Goal: Task Accomplishment & Management: Use online tool/utility

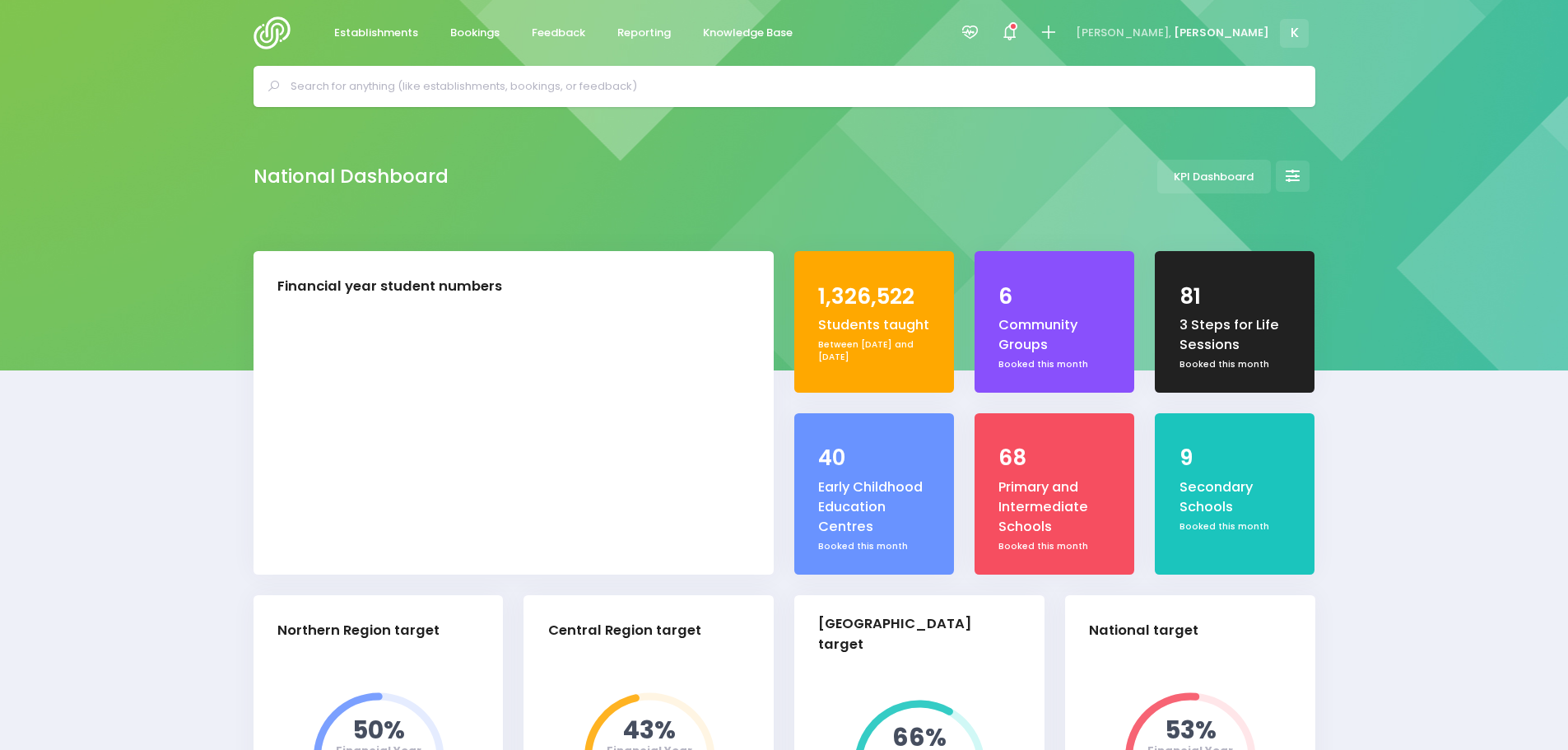
select select "5"
click at [619, 31] on span "Reporting" at bounding box center [645, 32] width 54 height 17
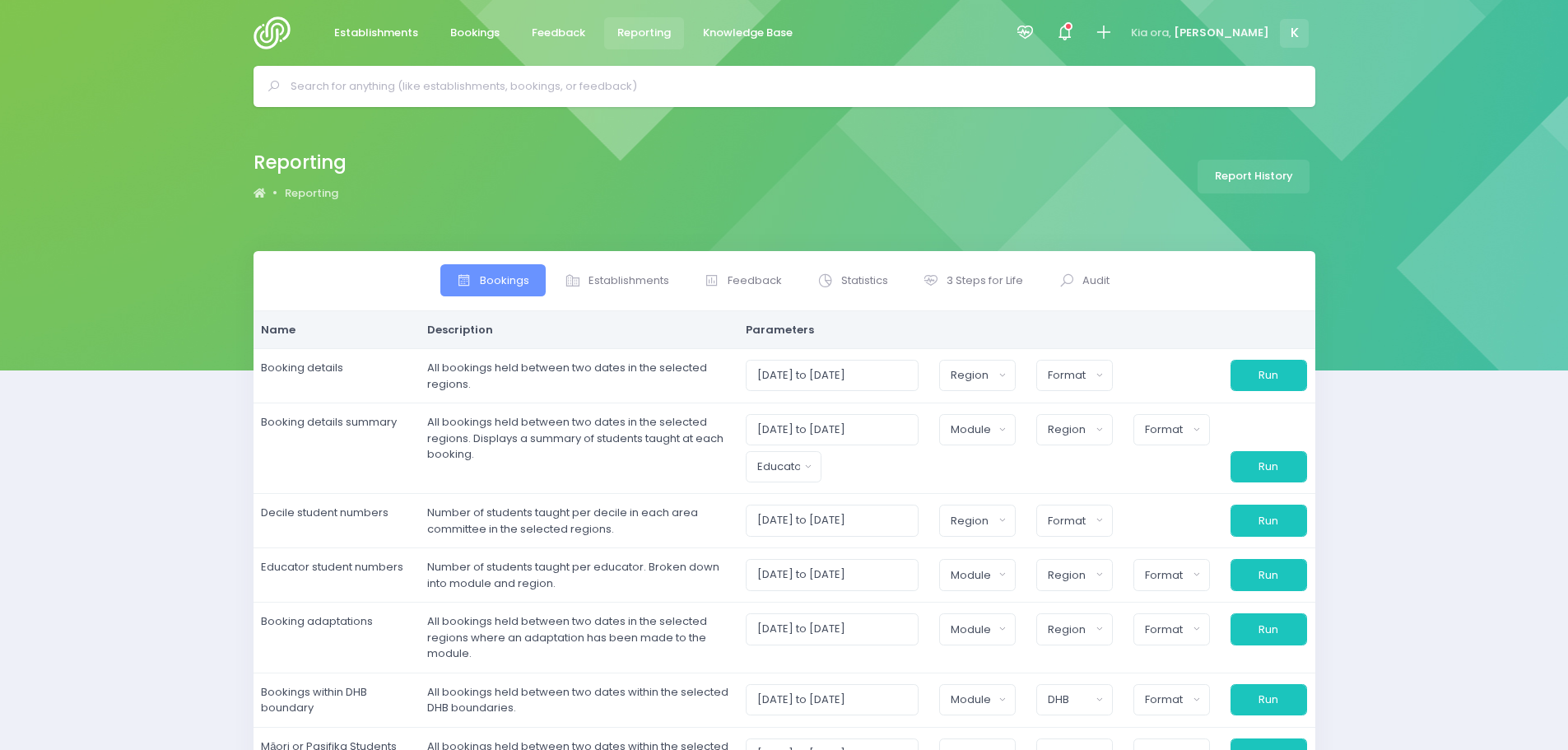
select select
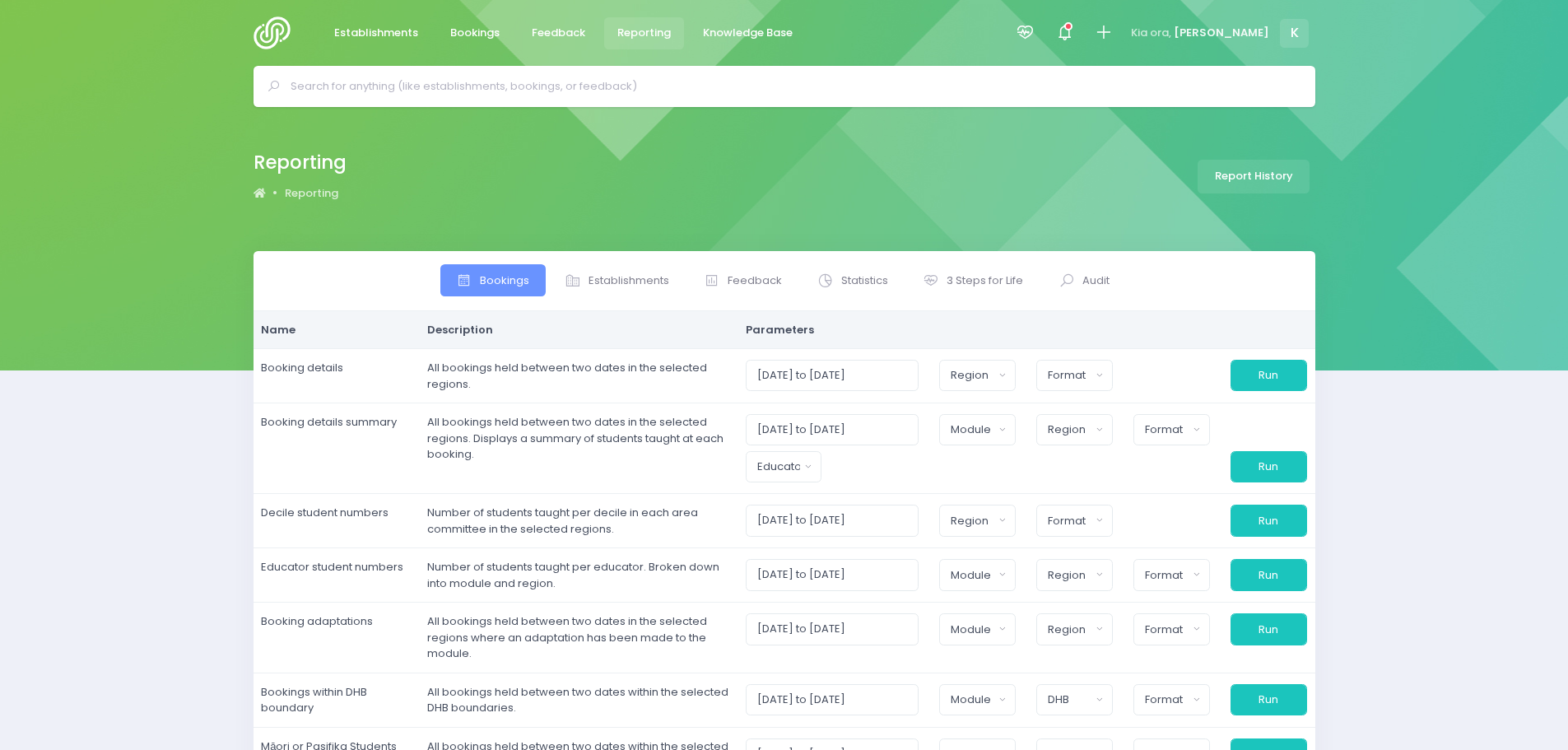
select select
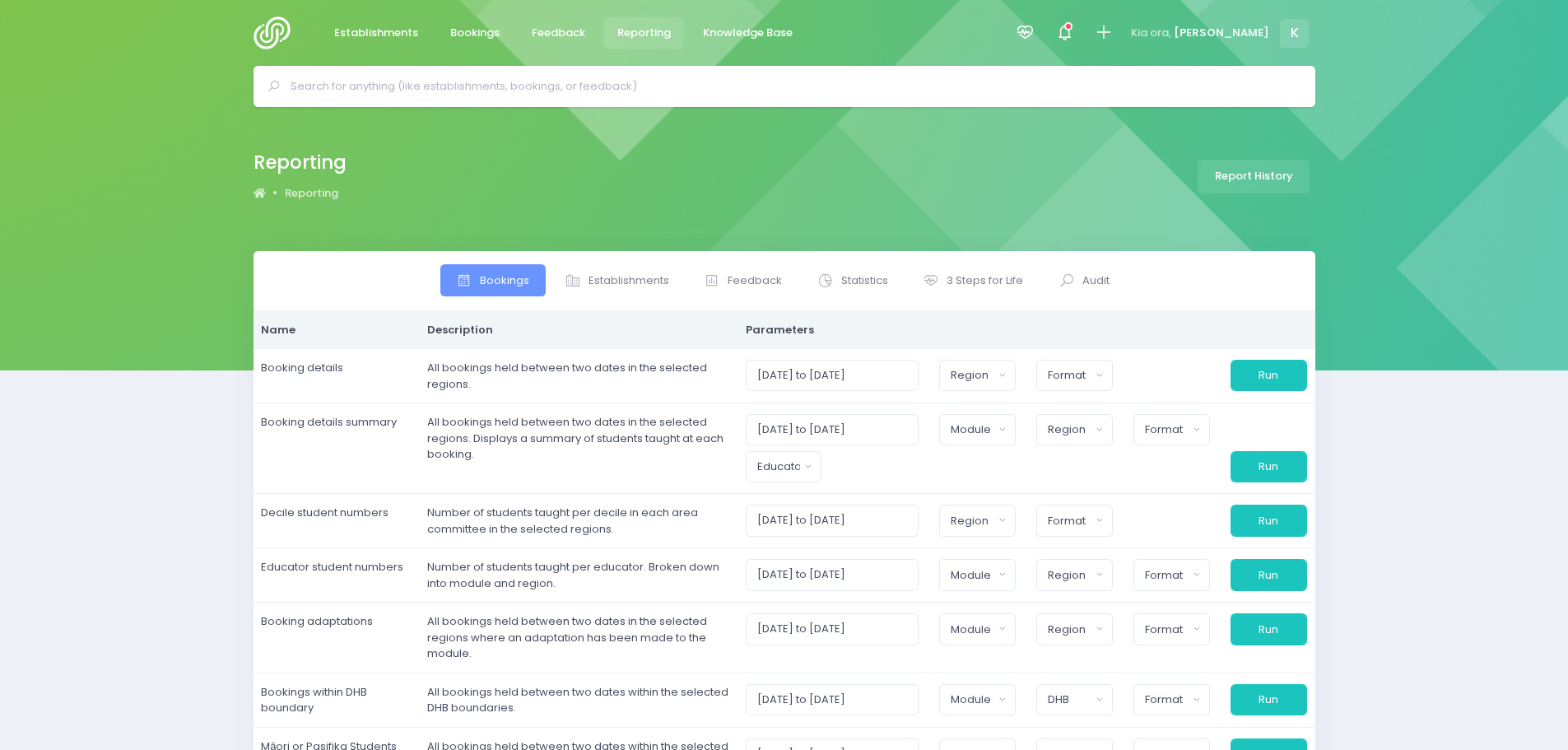
select select
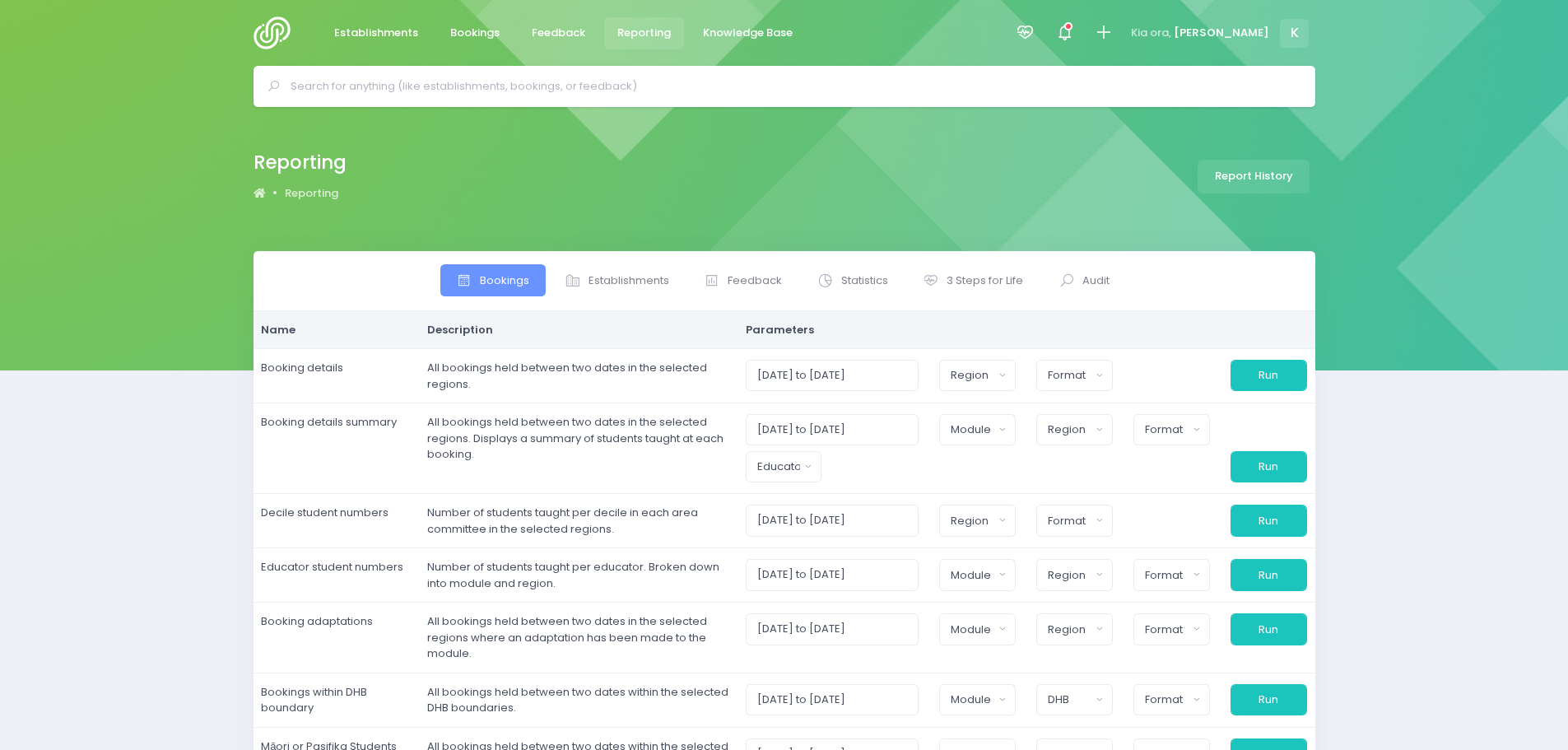
select select
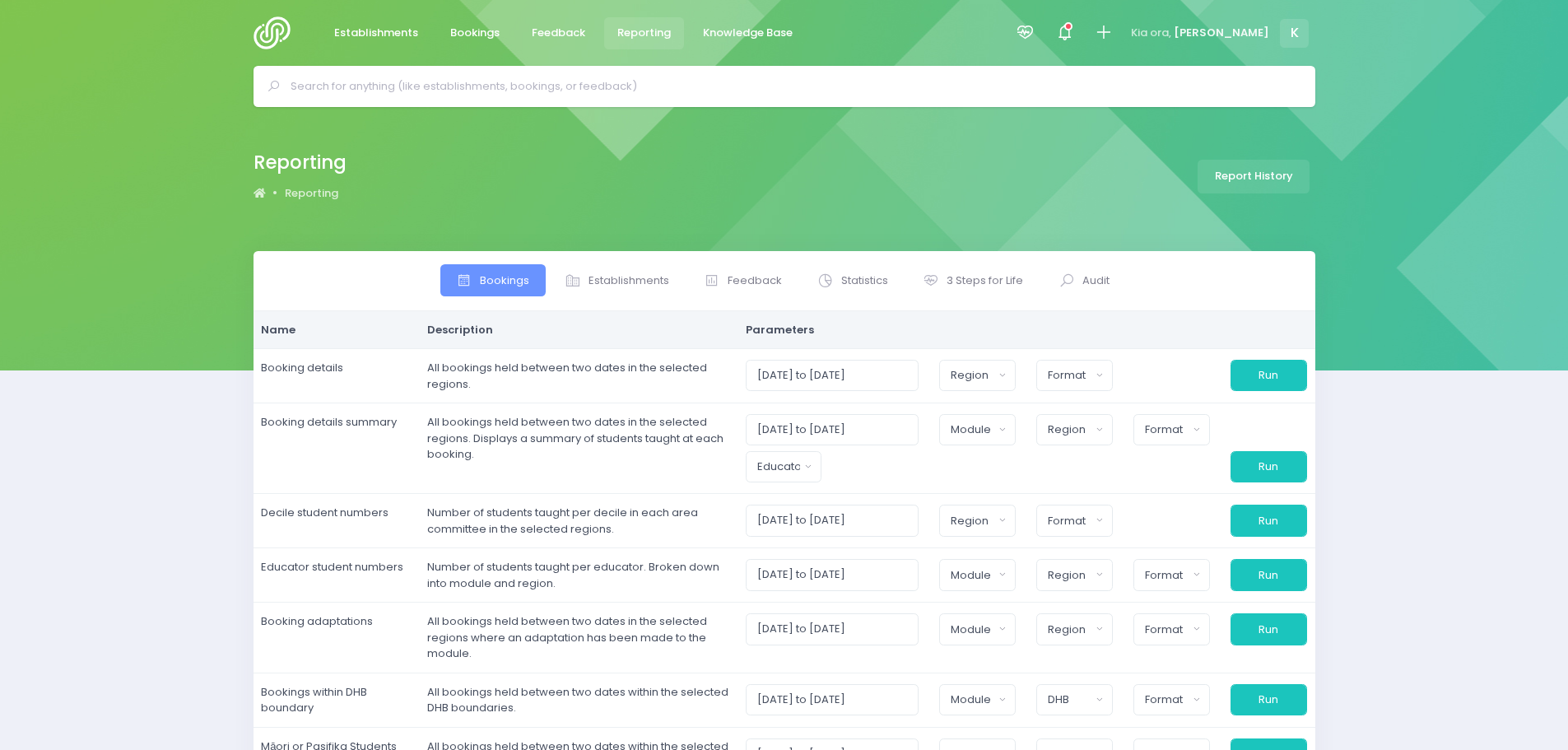
select select
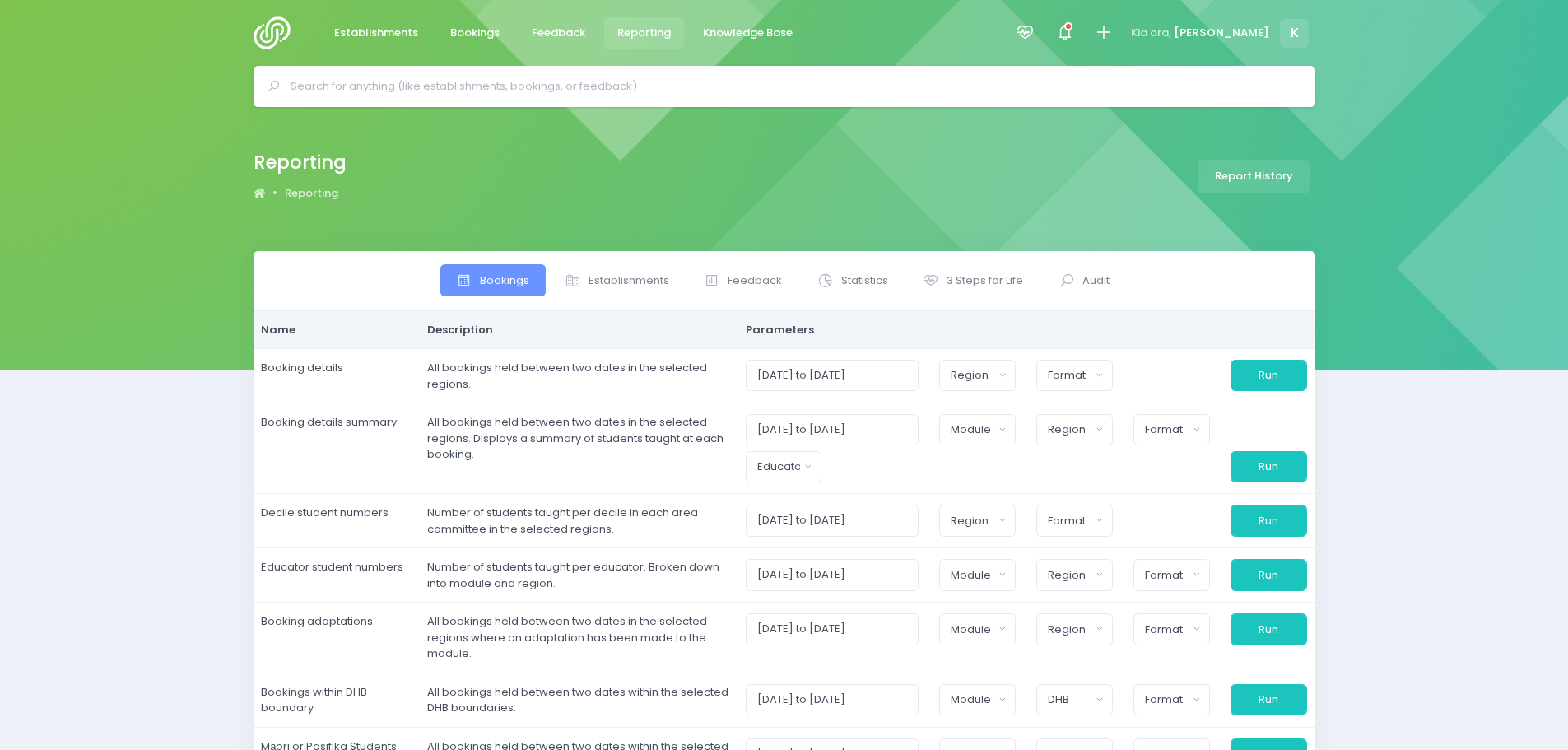
select select
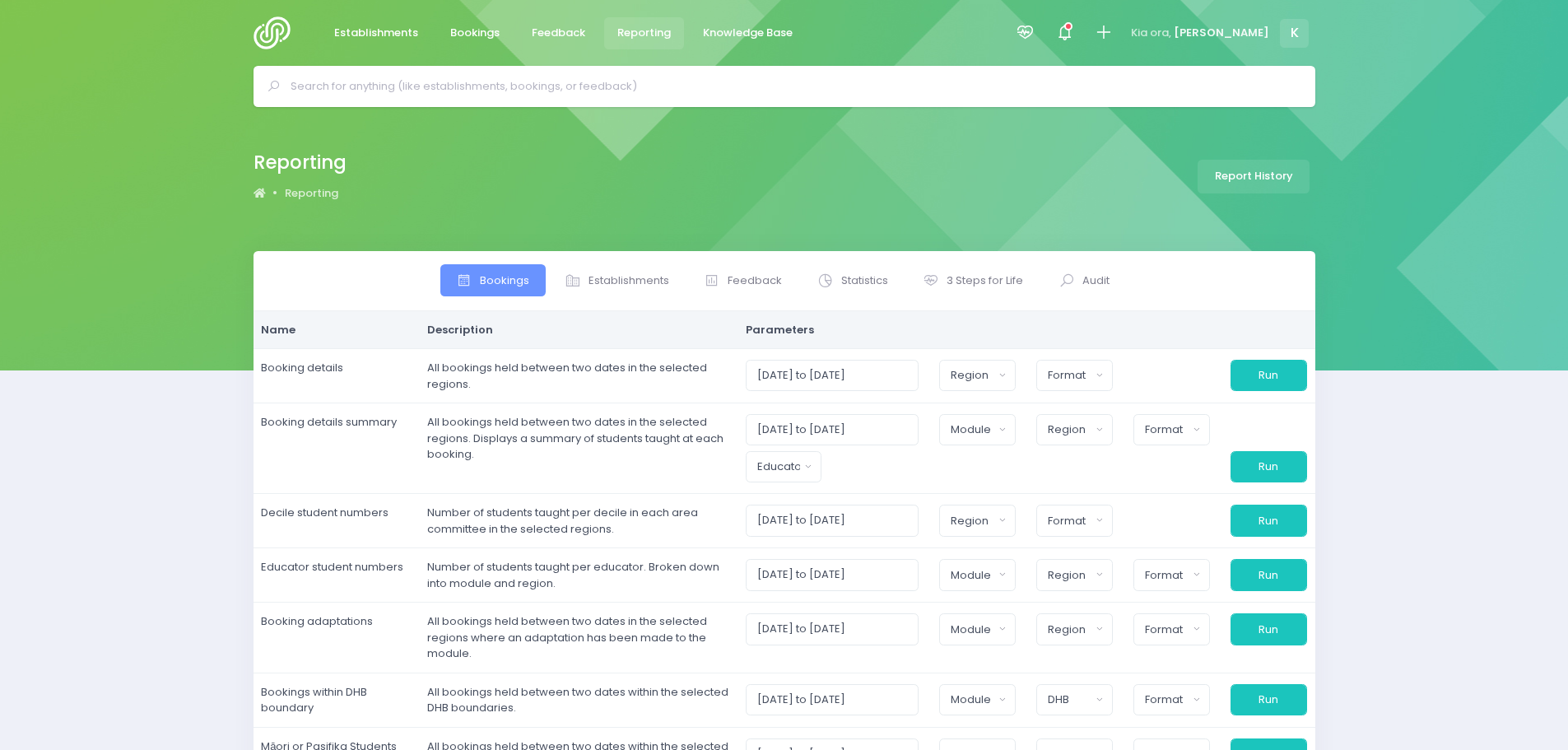
select select
click at [620, 282] on span "Establishments" at bounding box center [628, 281] width 81 height 17
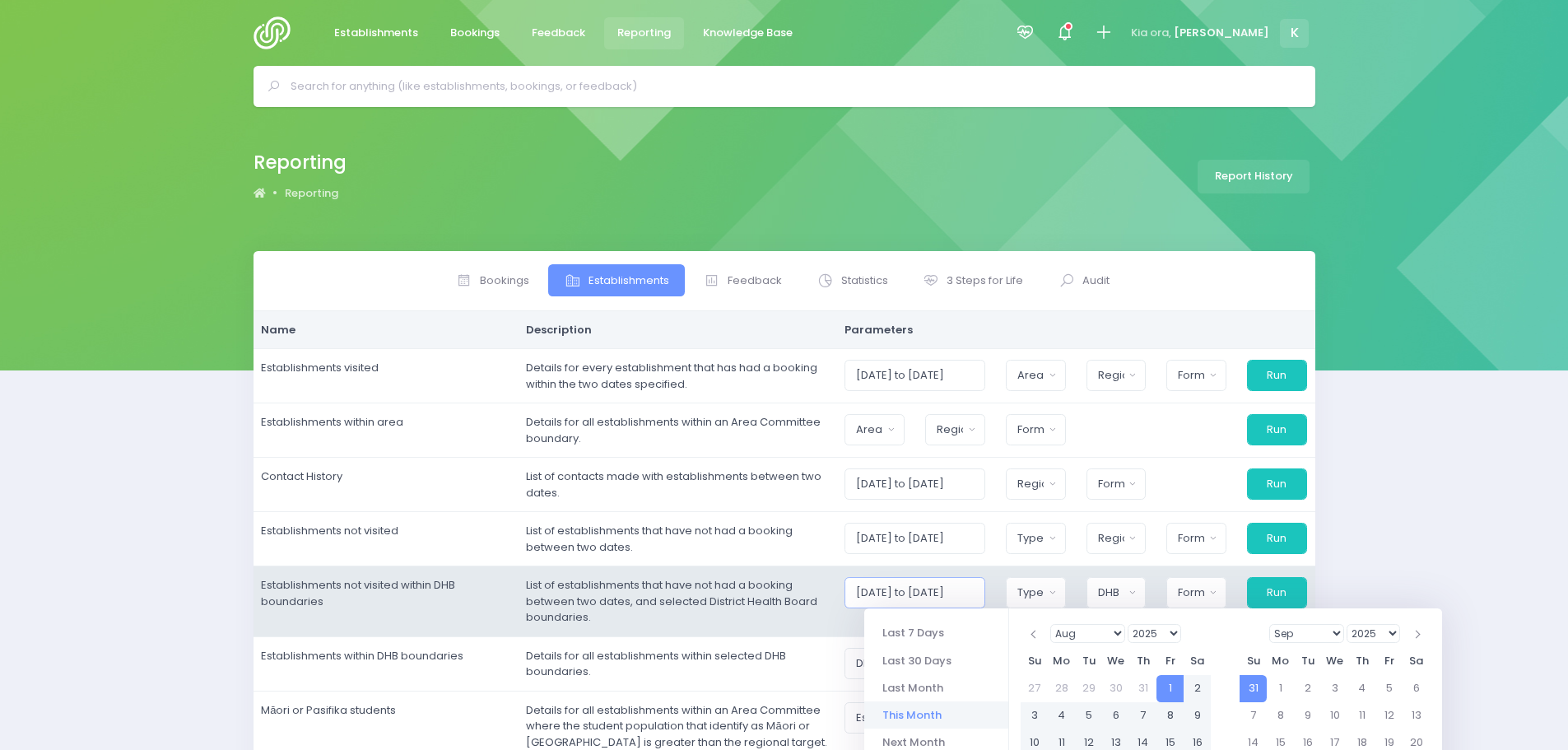
click at [930, 554] on input "[DATE] to [DATE]" at bounding box center [914, 539] width 140 height 31
drag, startPoint x: 890, startPoint y: 592, endPoint x: 903, endPoint y: 587, distance: 13.9
click at [903, 554] on input "[DATE] to [DATE]" at bounding box center [914, 539] width 140 height 31
click at [931, 554] on input "[DATE] to [DATE]" at bounding box center [914, 539] width 140 height 31
type input "[DATE] to [DATE]"
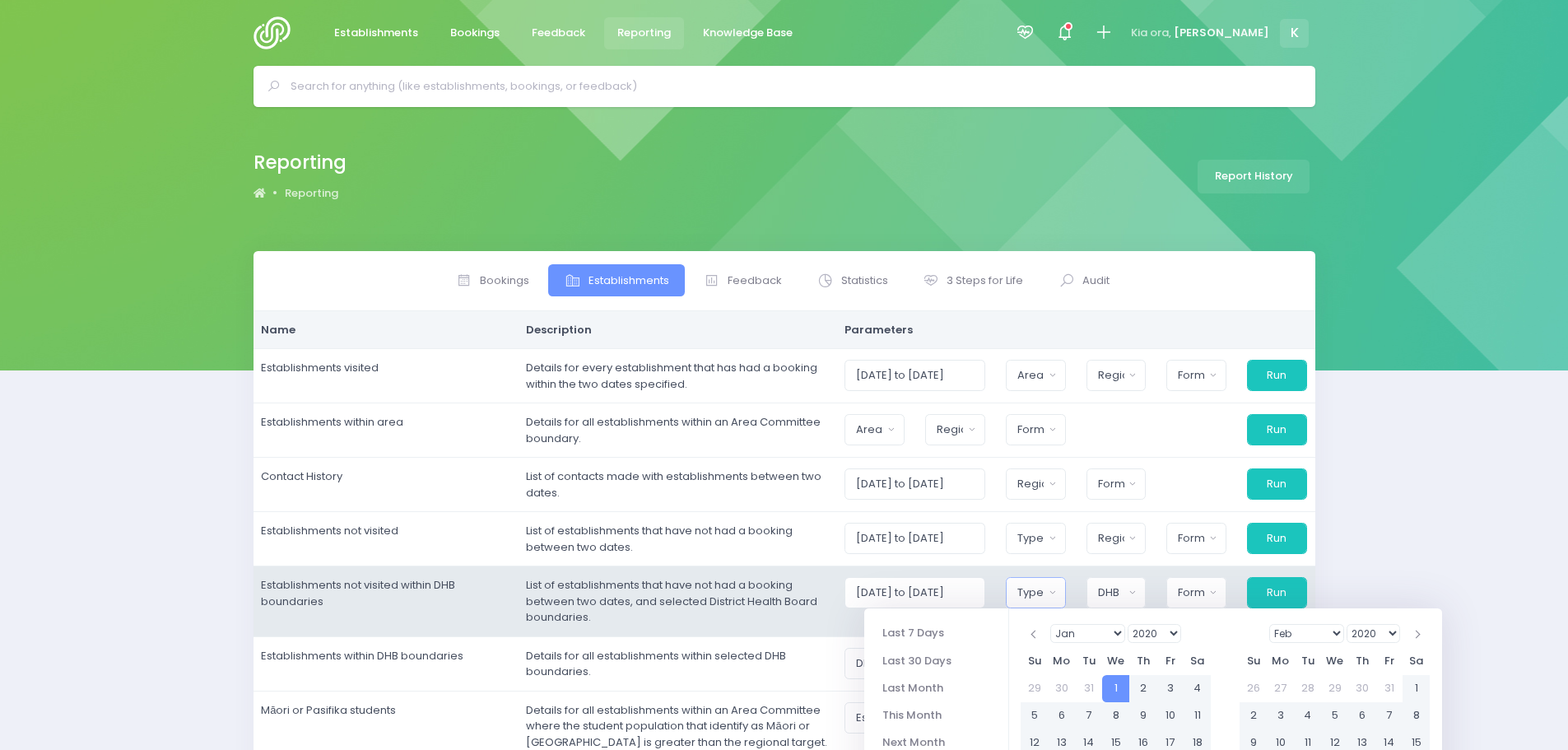
click at [1057, 587] on button "Type" at bounding box center [1035, 593] width 60 height 31
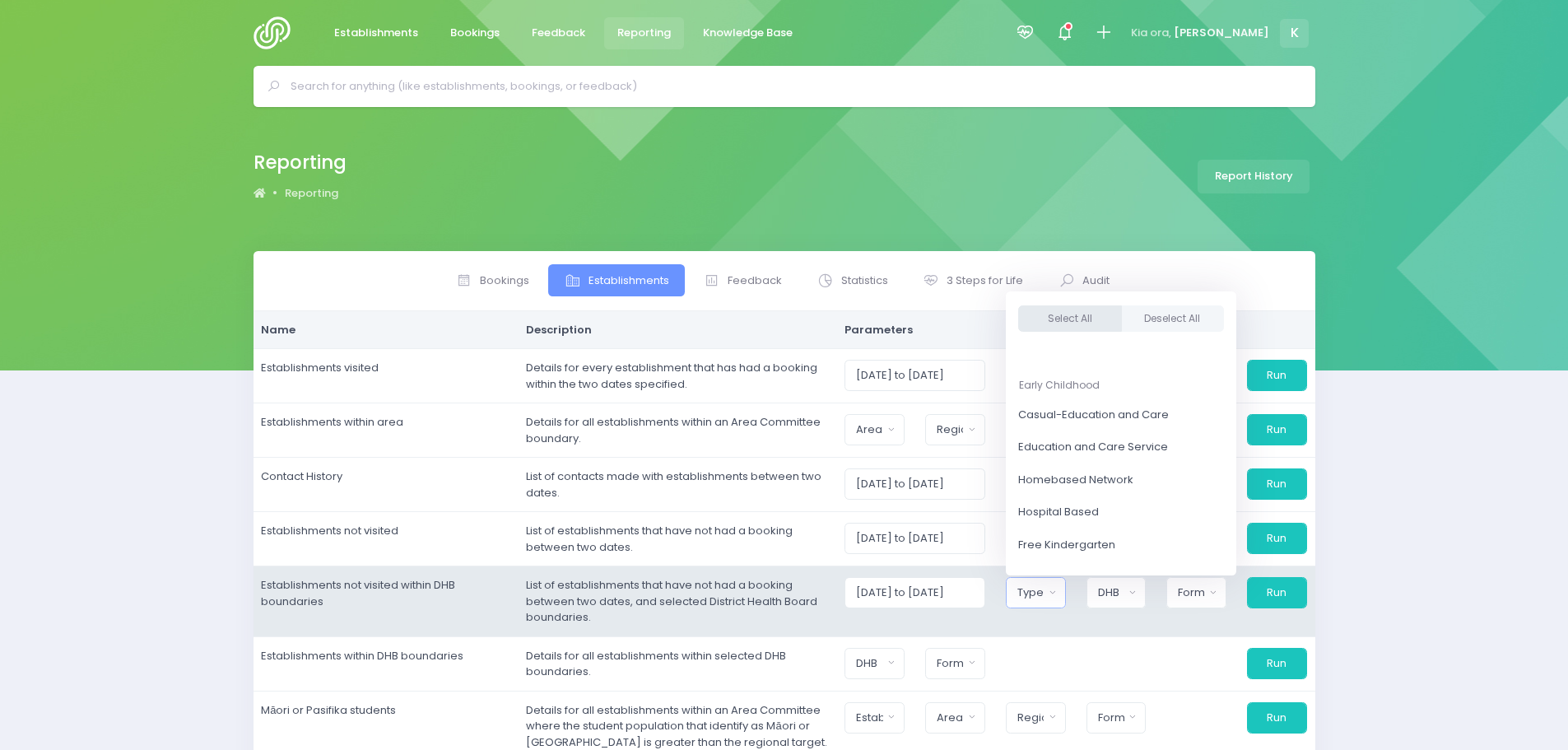
click at [1068, 322] on button "Select All" at bounding box center [1069, 319] width 103 height 27
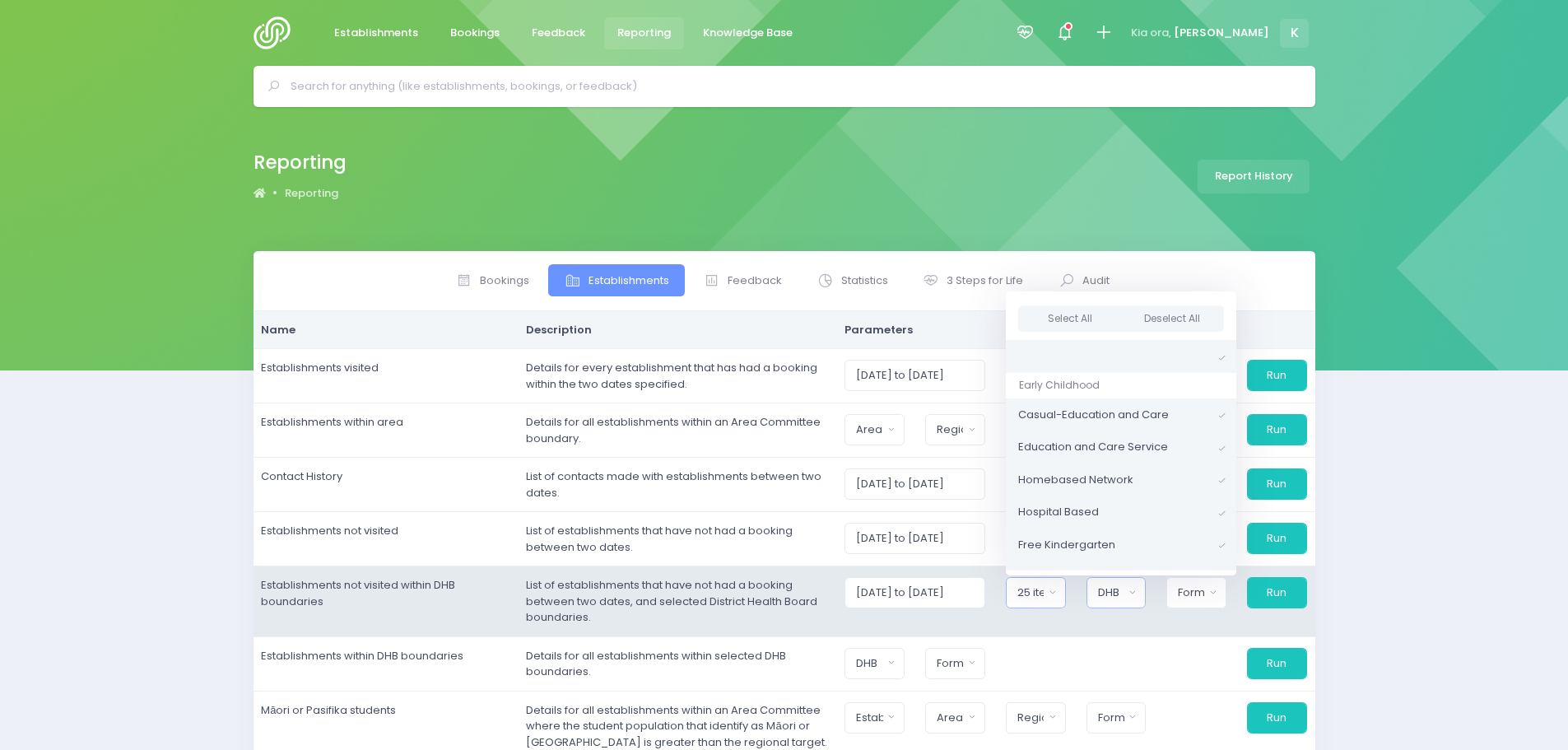
click at [1143, 598] on button "DHB" at bounding box center [1116, 593] width 60 height 31
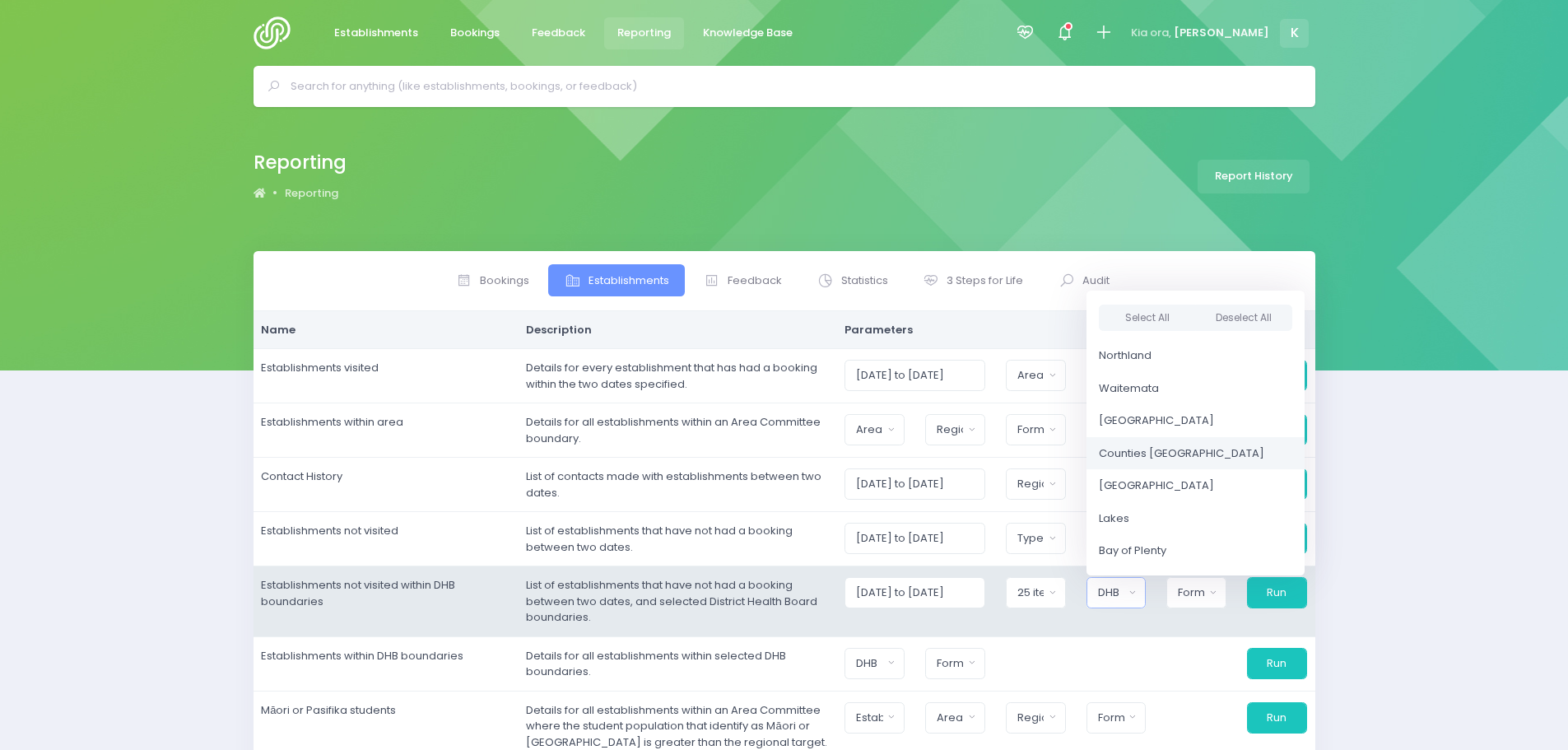
click at [1154, 448] on span "Counties [GEOGRAPHIC_DATA]" at bounding box center [1181, 454] width 165 height 17
select select "Counties [GEOGRAPHIC_DATA]"
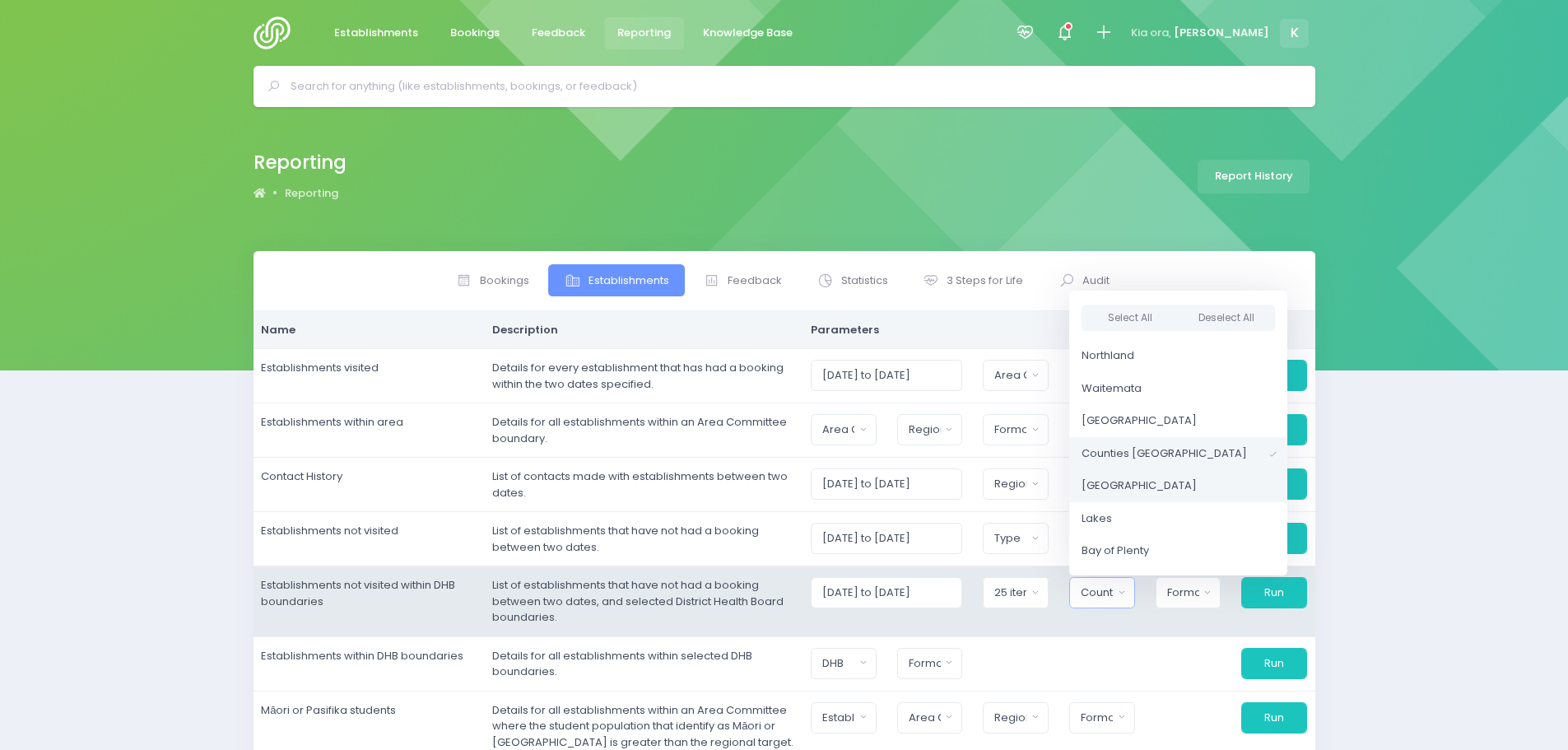
scroll to position [38, 0]
click at [1212, 603] on button "Format" at bounding box center [1188, 593] width 66 height 31
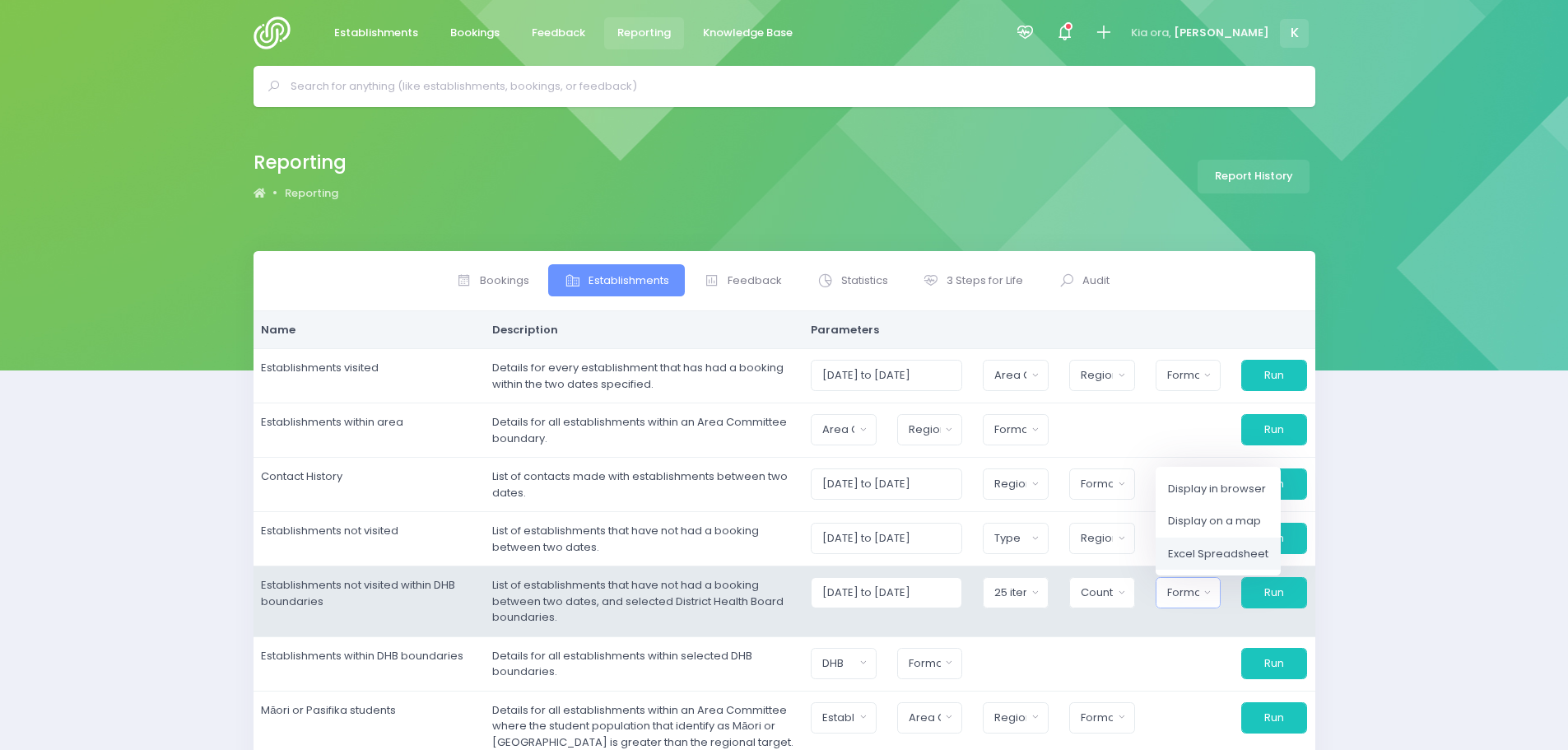
click at [1214, 558] on span "Excel Spreadsheet" at bounding box center [1218, 554] width 101 height 17
select select "excel"
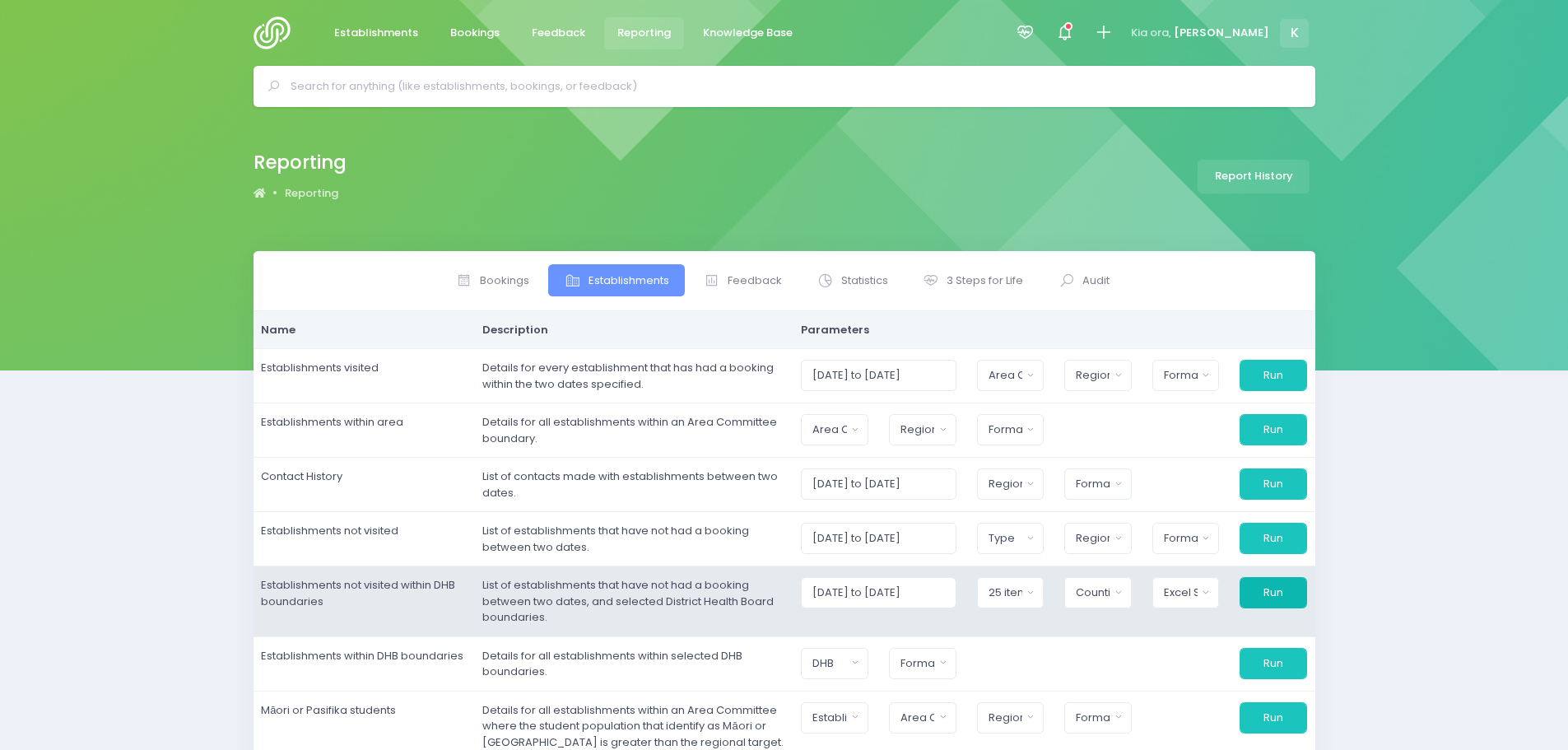
click at [1271, 593] on button "Run" at bounding box center [1274, 593] width 68 height 31
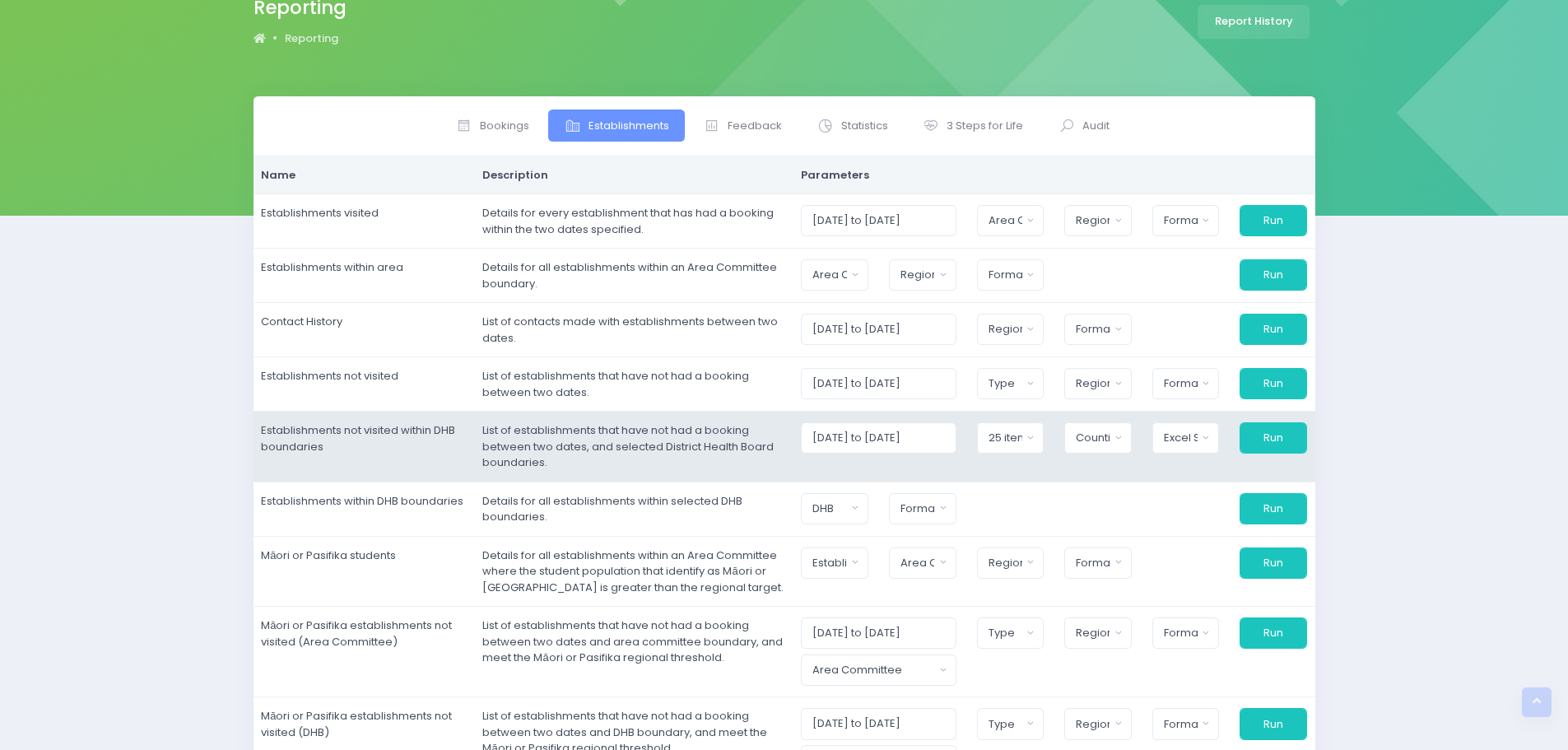
scroll to position [0, 0]
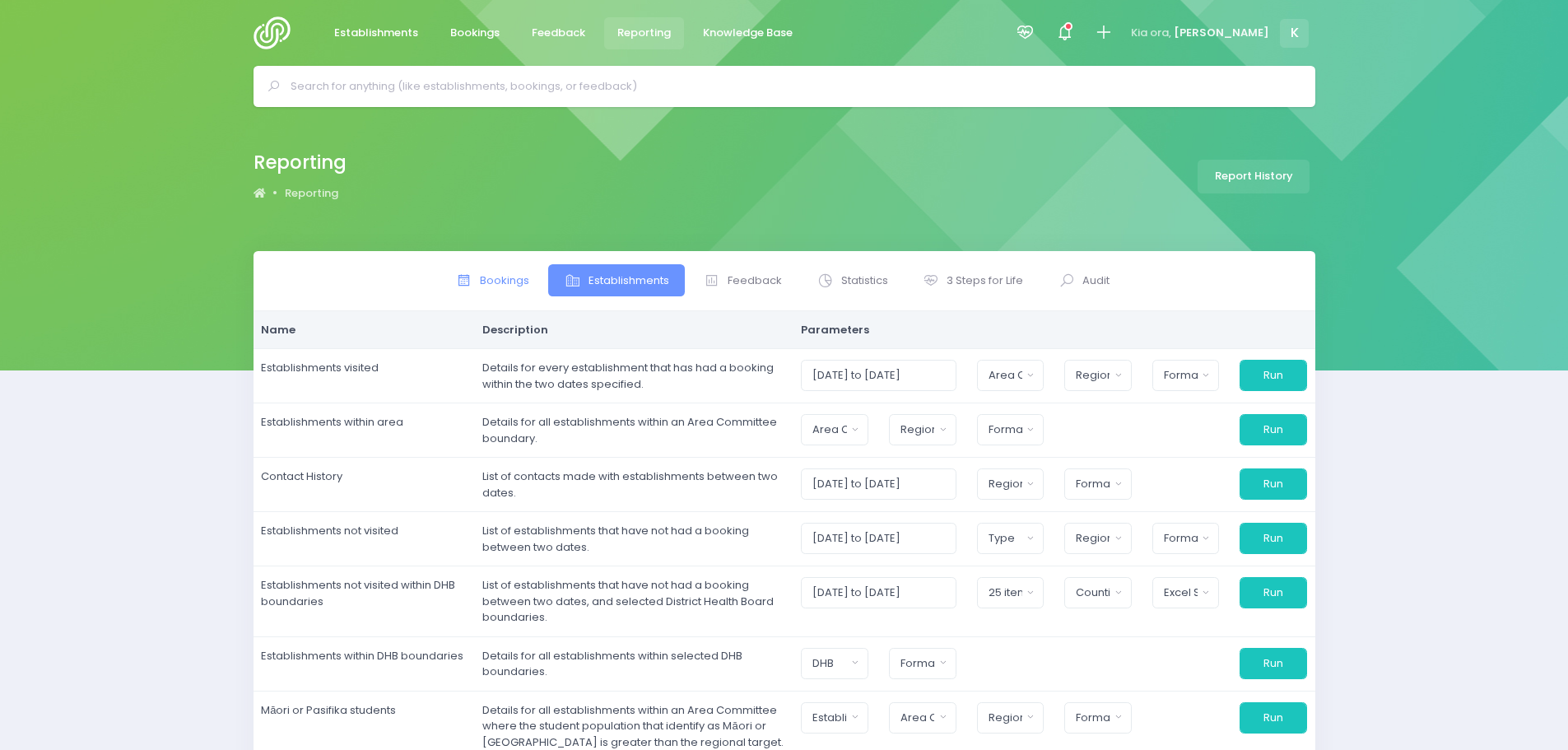
click at [521, 282] on span "Bookings" at bounding box center [504, 281] width 50 height 17
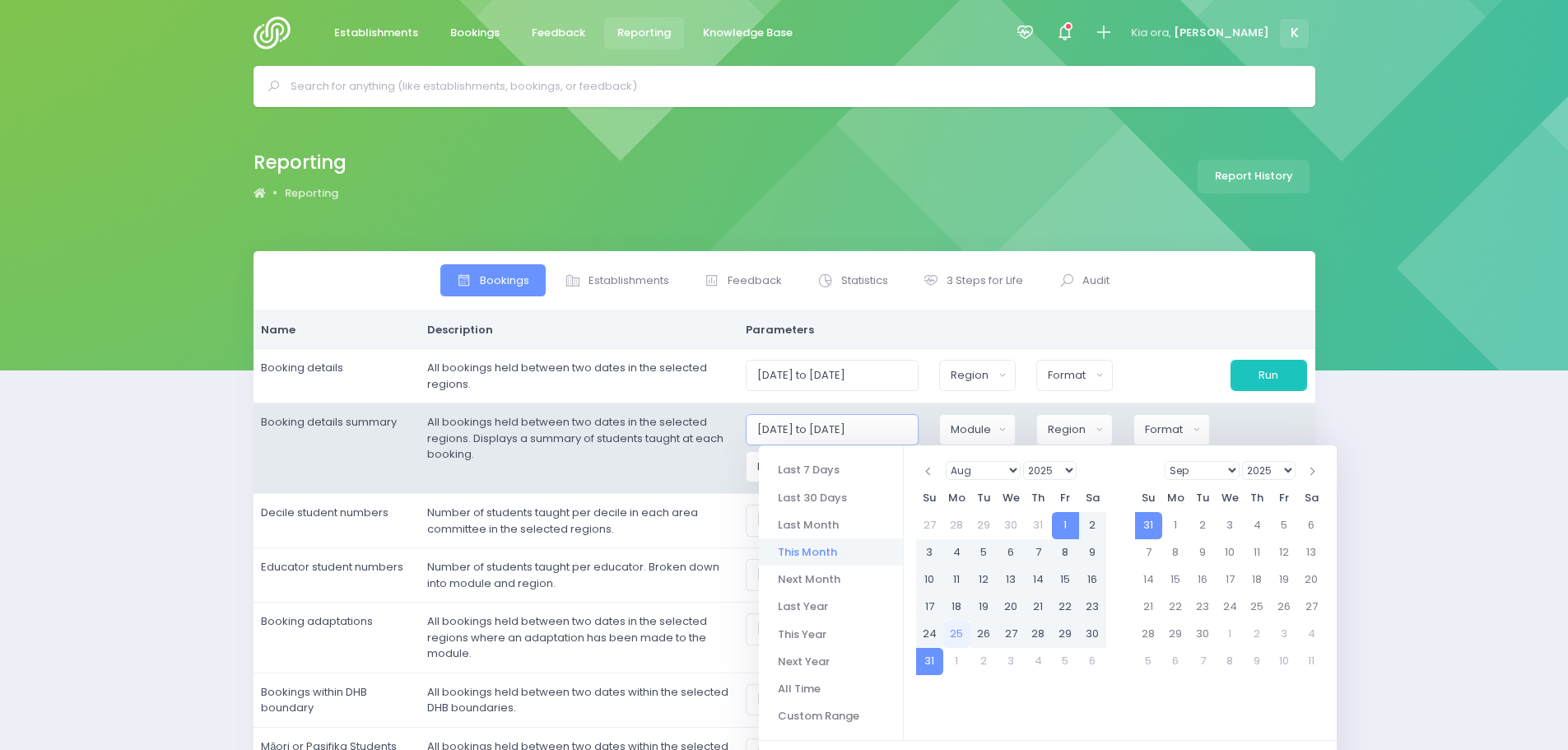
click at [826, 432] on input "[DATE] to [DATE]" at bounding box center [832, 430] width 174 height 31
click at [829, 429] on input "[DATE] to [DATE]" at bounding box center [832, 430] width 174 height 31
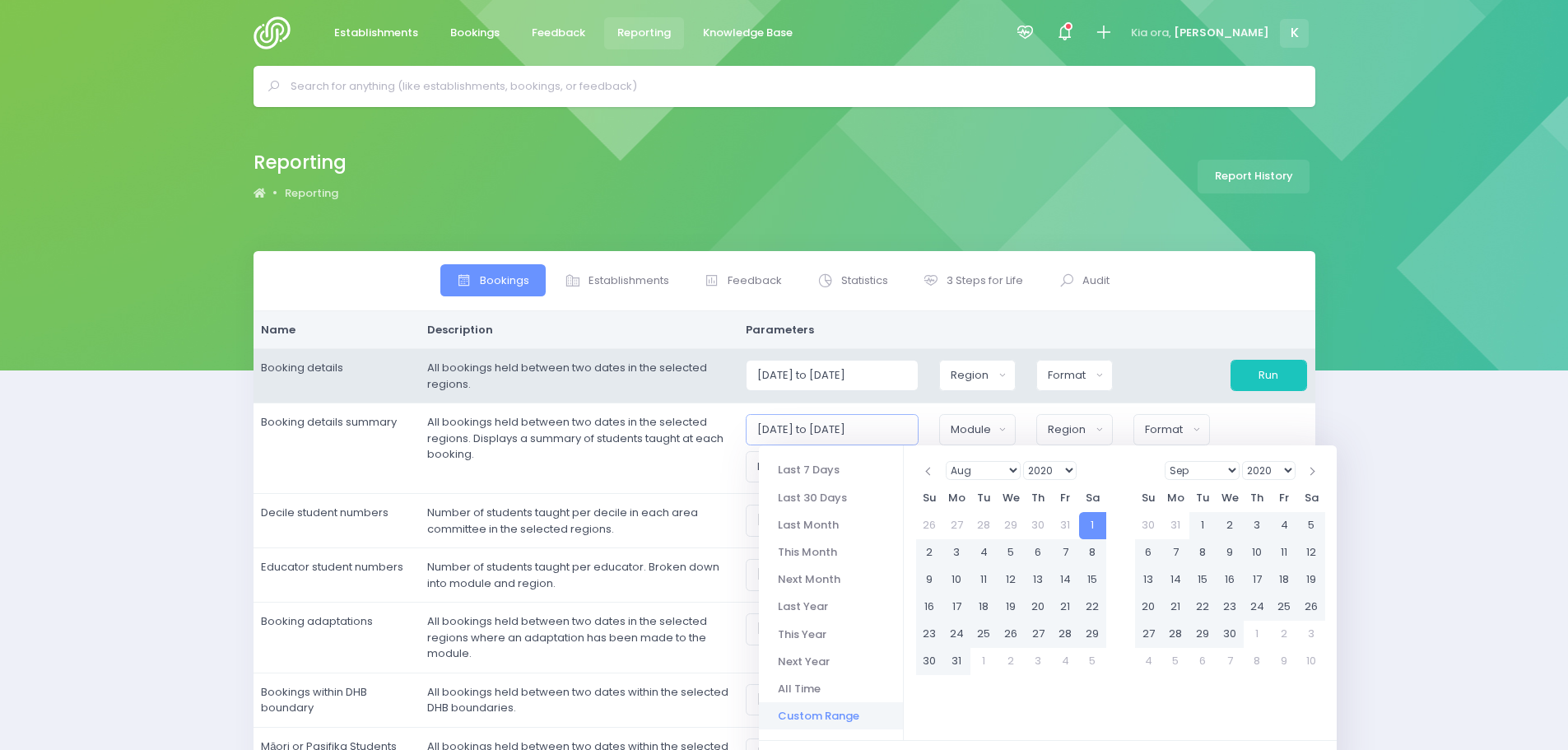
type input "[DATE] to [DATE]"
click at [982, 401] on td "[DATE] to [DATE] [GEOGRAPHIC_DATA] [GEOGRAPHIC_DATA] [GEOGRAPHIC_DATA] National…" at bounding box center [1026, 376] width 578 height 55
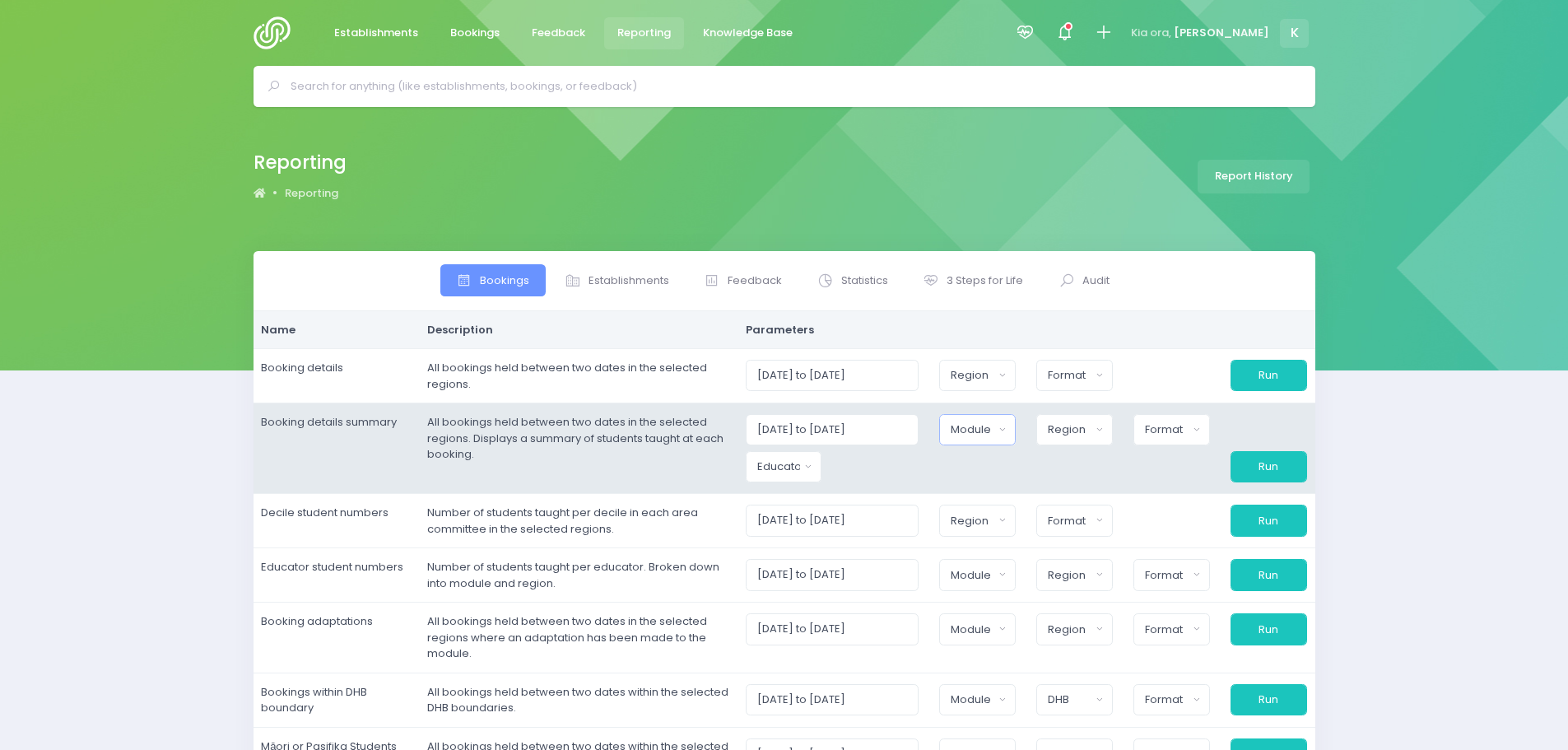
click at [972, 435] on div "Module" at bounding box center [971, 429] width 43 height 17
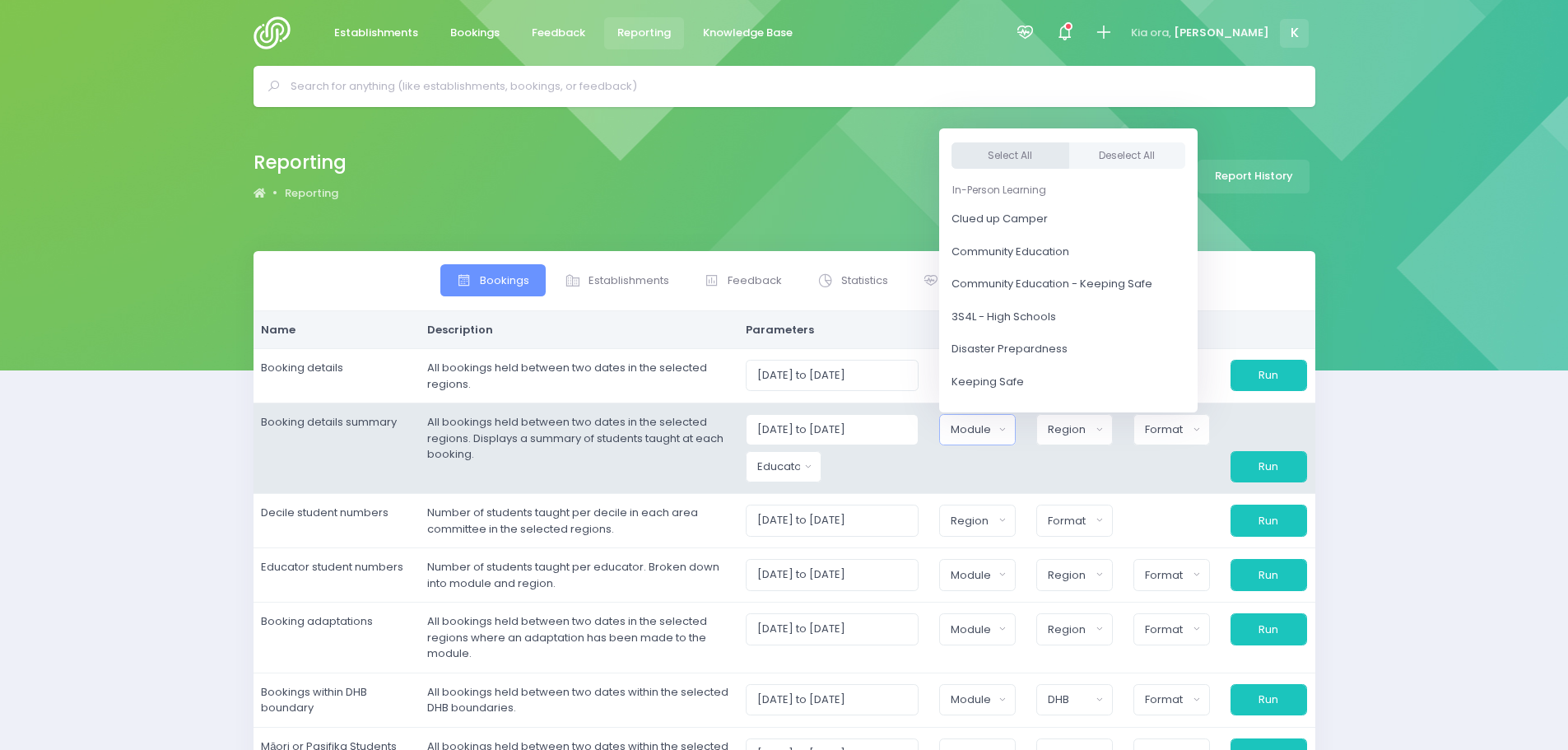
click at [989, 155] on button "Select All" at bounding box center [1009, 156] width 117 height 27
select select "Clued up Camper"
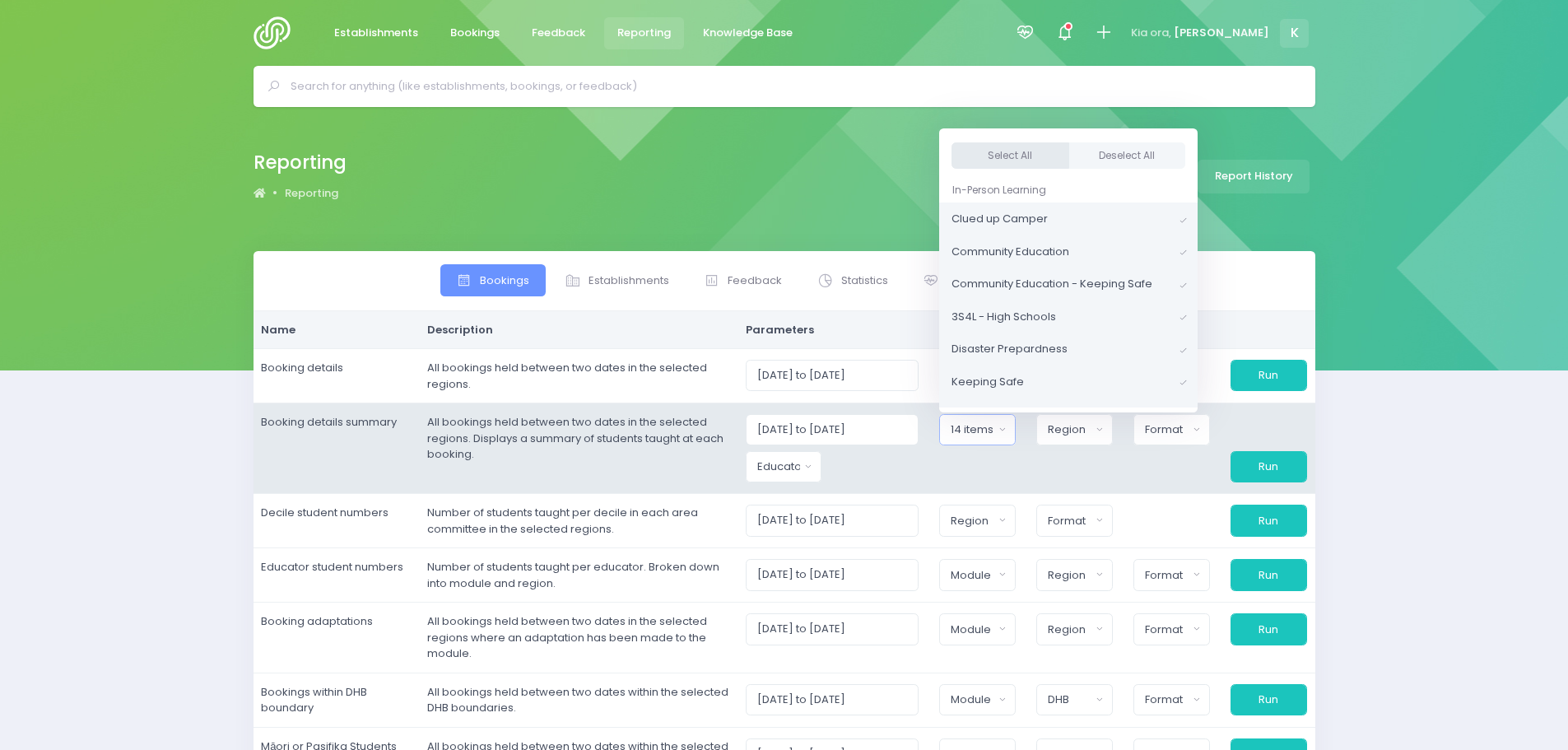
scroll to position [3, 0]
click at [1055, 430] on div "Region" at bounding box center [1068, 429] width 43 height 17
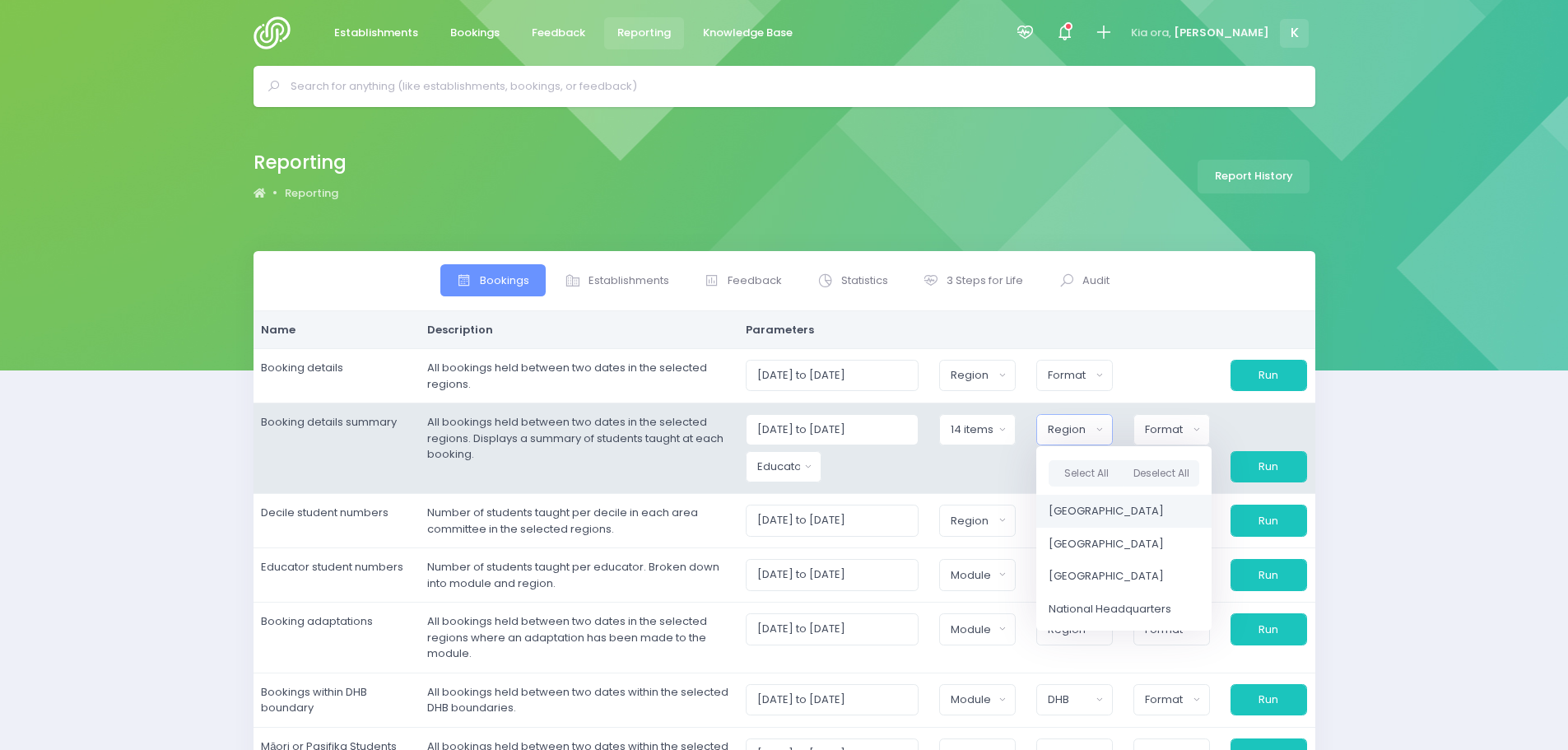
click at [1088, 513] on span "[GEOGRAPHIC_DATA]" at bounding box center [1106, 511] width 116 height 17
select select "Northern"
click at [768, 462] on button "Educator" at bounding box center [778, 467] width 77 height 31
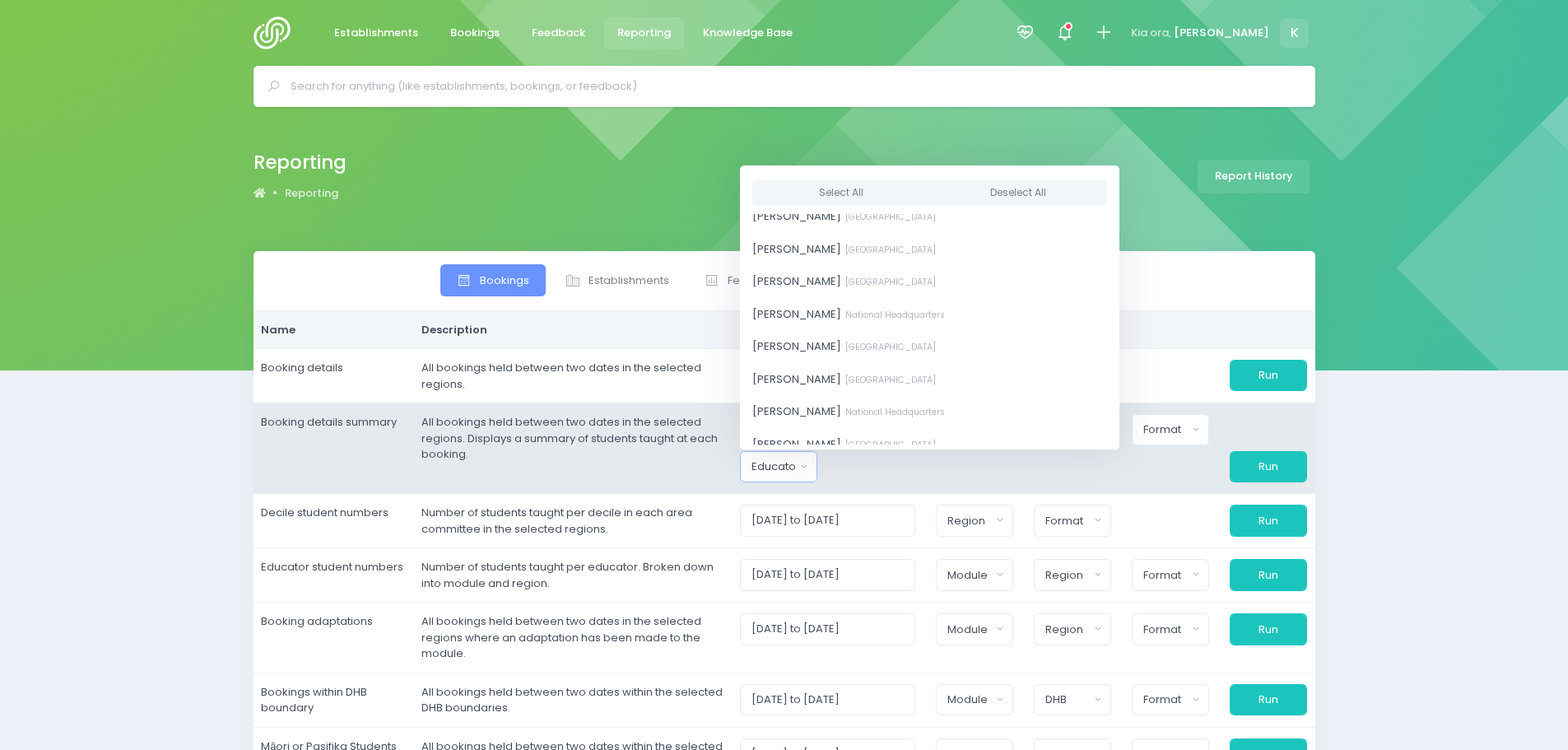
scroll to position [1233, 0]
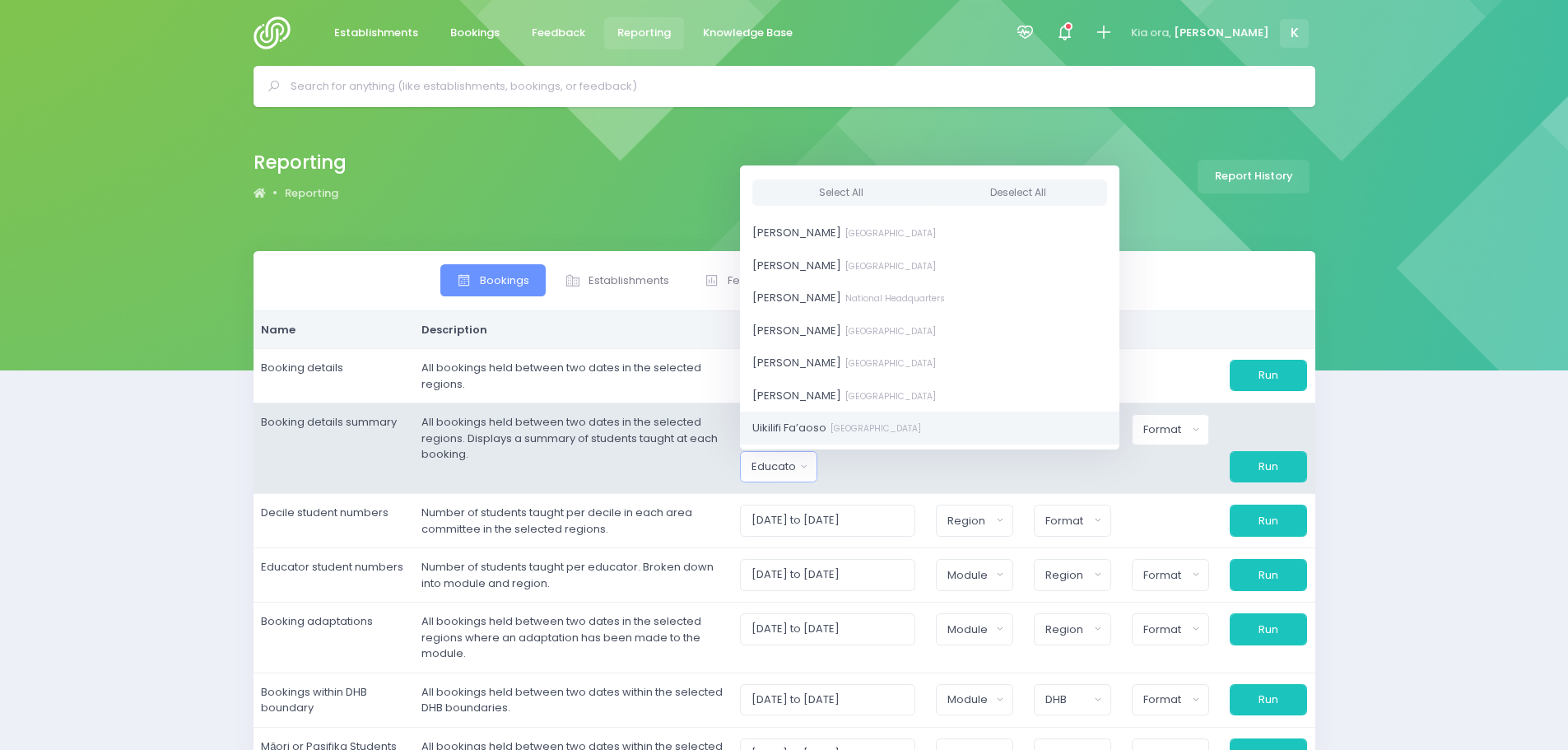
click at [890, 431] on small "[GEOGRAPHIC_DATA]" at bounding box center [873, 428] width 95 height 12
click at [847, 312] on small "[GEOGRAPHIC_DATA]" at bounding box center [888, 309] width 95 height 12
select select "351100"
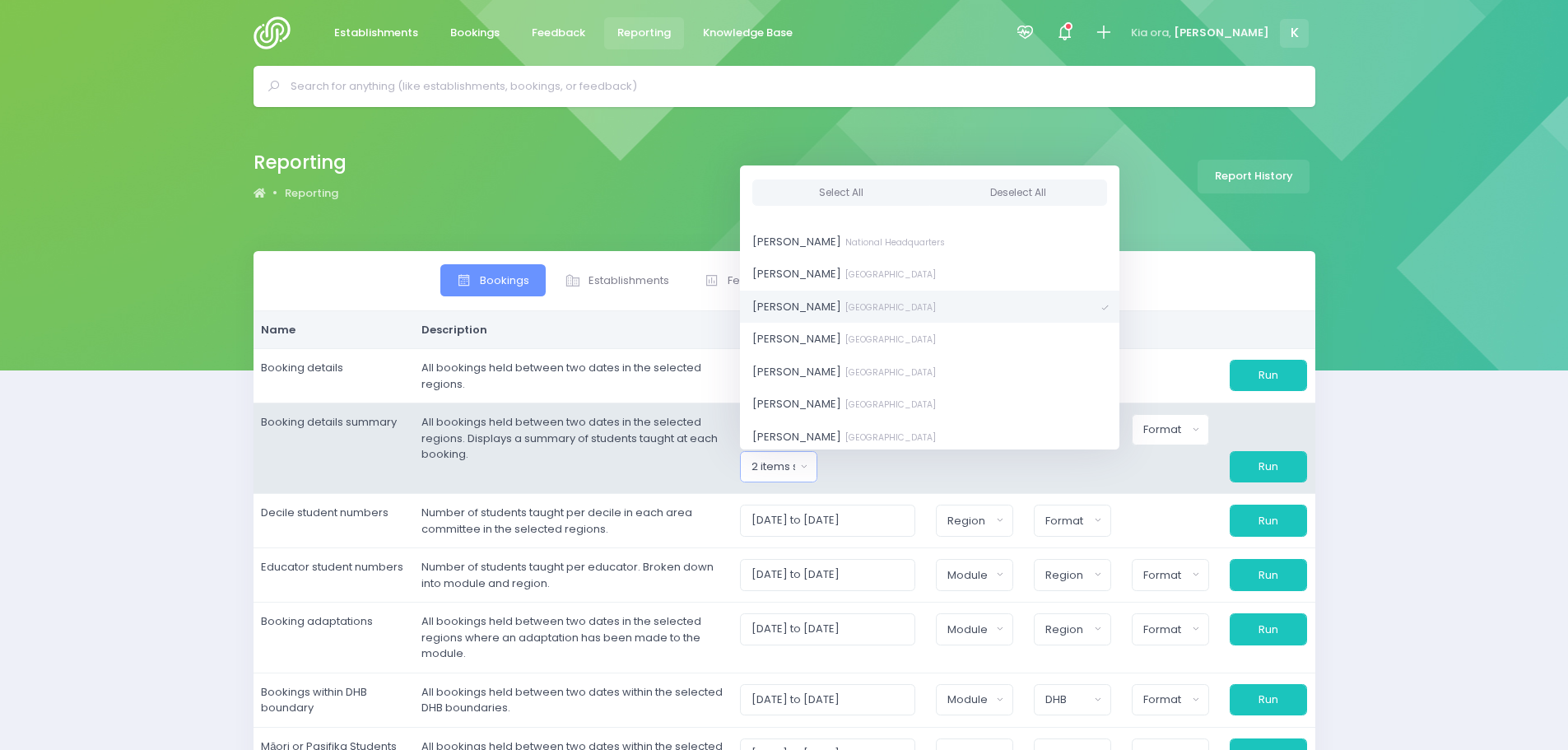
click at [1023, 469] on div at bounding box center [974, 467] width 98 height 31
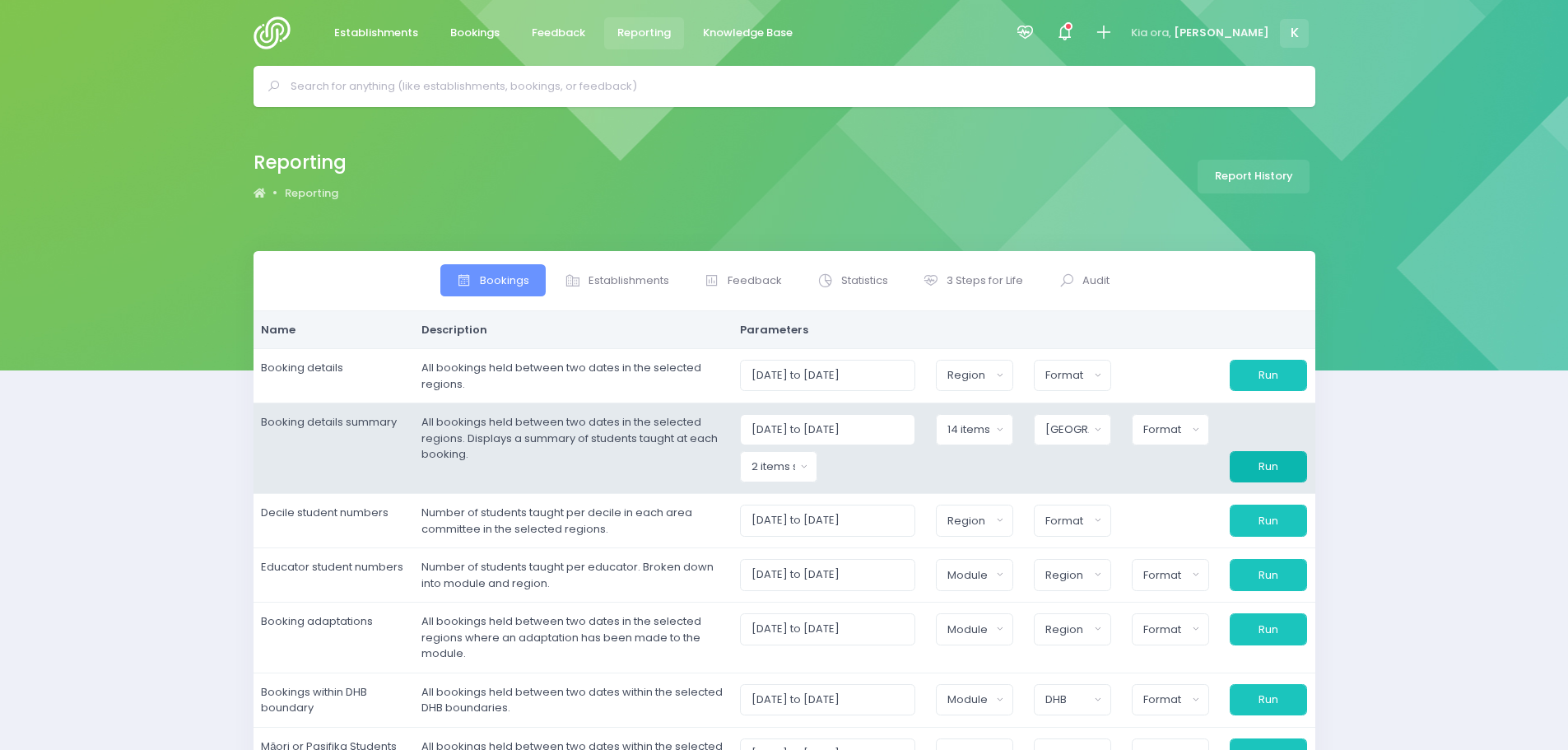
click at [1252, 467] on button "Run" at bounding box center [1267, 467] width 77 height 31
click at [1307, 460] on div "Run" at bounding box center [1267, 467] width 98 height 31
click at [1276, 461] on button "Run" at bounding box center [1267, 467] width 77 height 31
click at [1193, 429] on button "Format" at bounding box center [1170, 430] width 77 height 31
drag, startPoint x: 1168, startPoint y: 496, endPoint x: 1196, endPoint y: 491, distance: 28.4
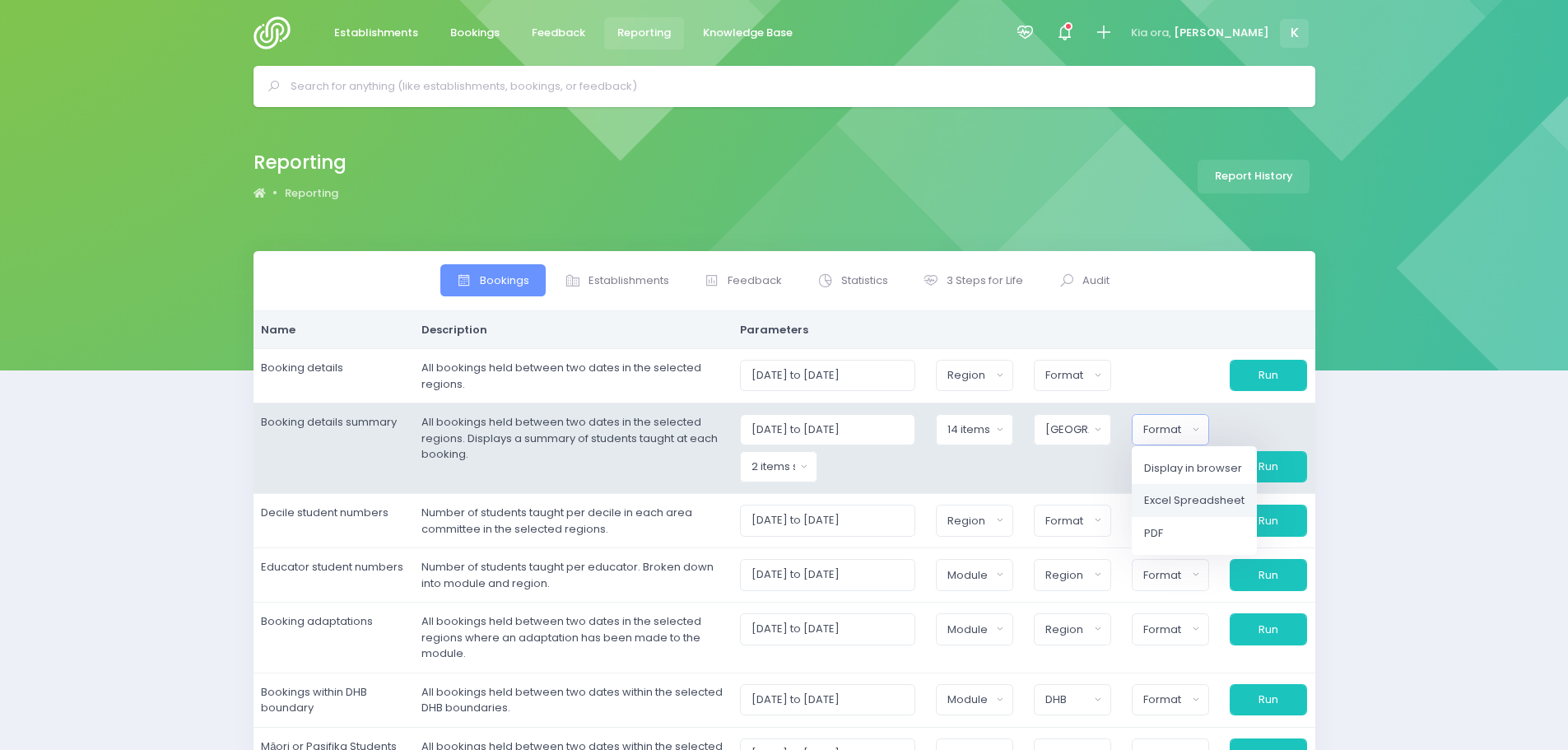
click at [1168, 496] on span "Excel Spreadsheet" at bounding box center [1194, 501] width 101 height 17
select select "excel"
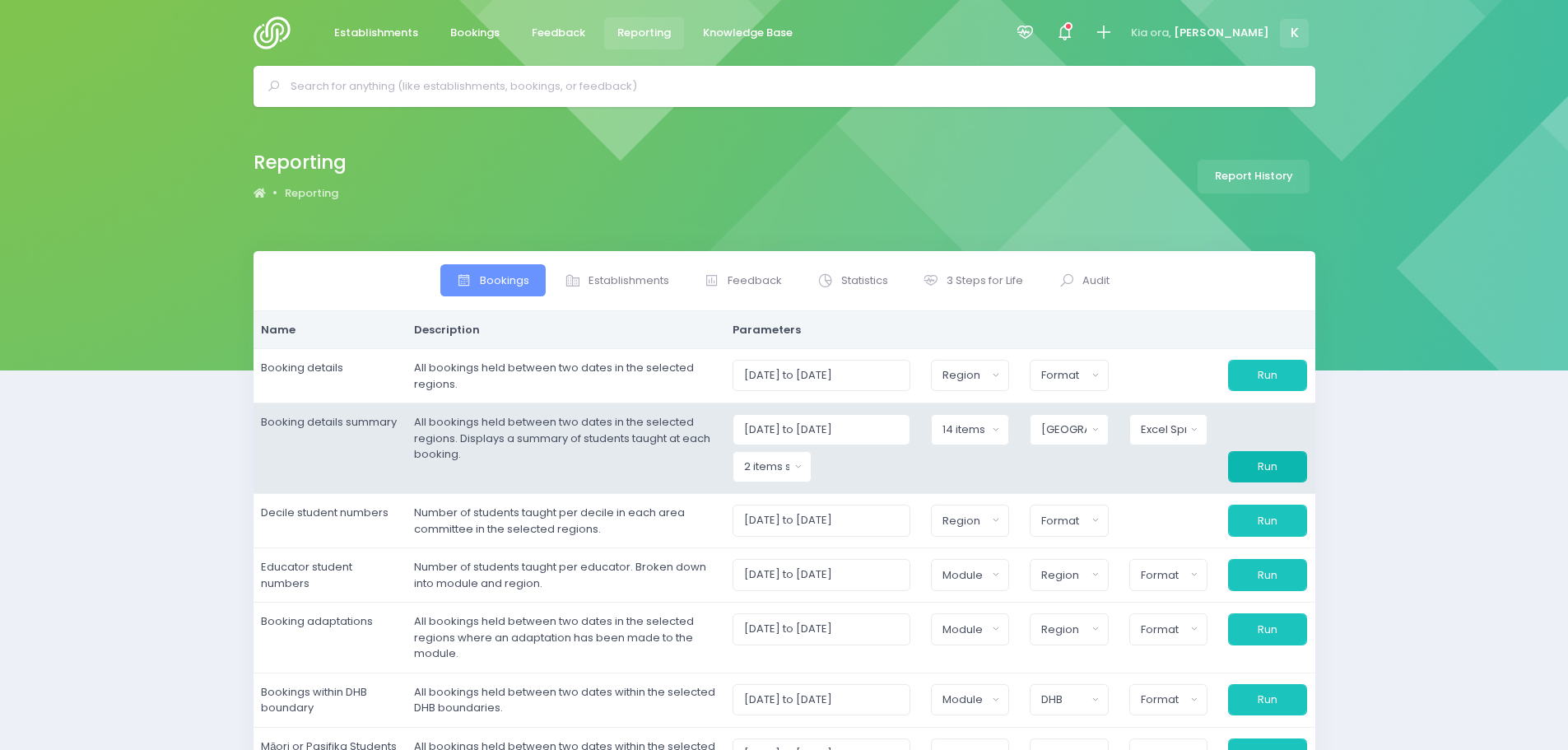
click at [1251, 472] on button "Run" at bounding box center [1267, 467] width 78 height 31
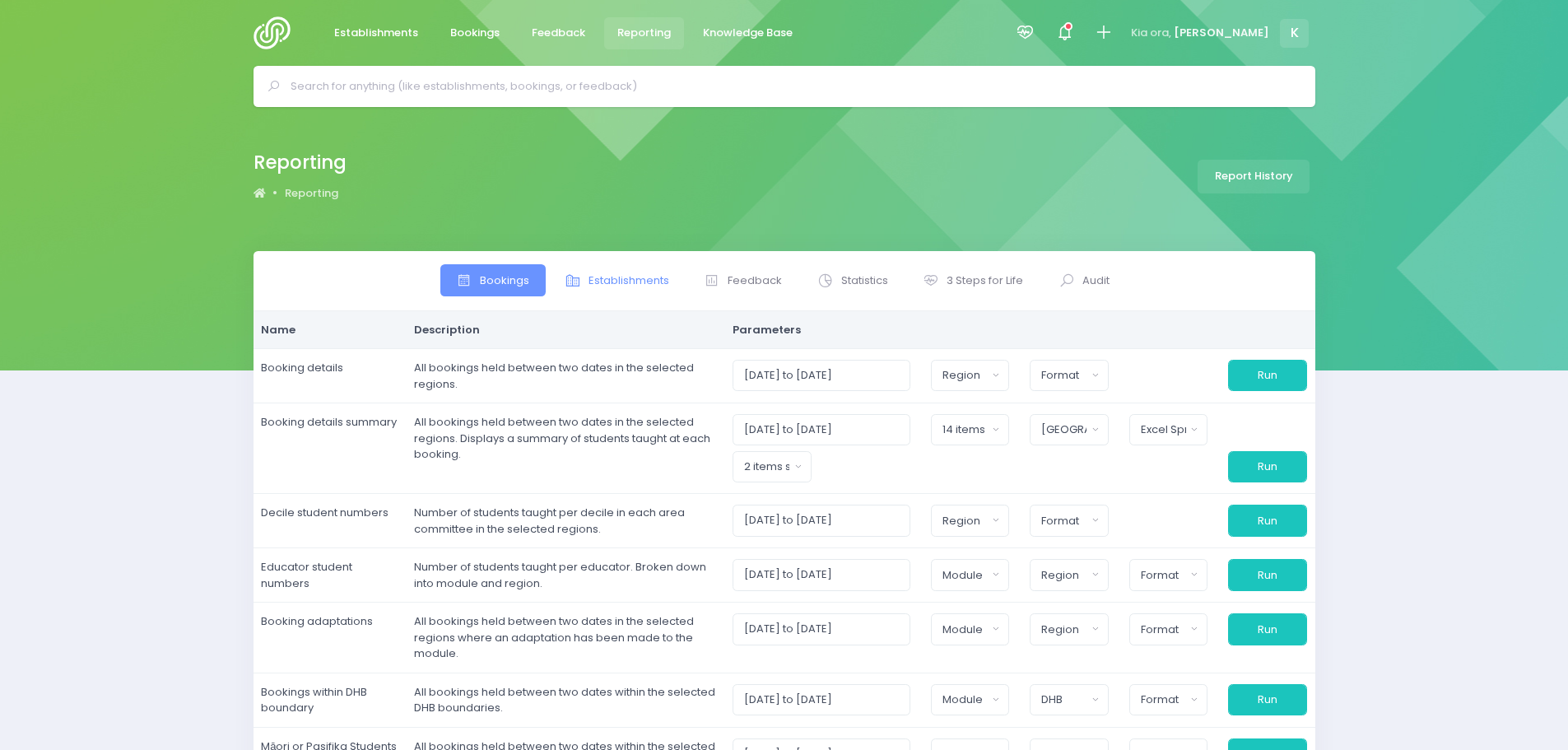
click at [629, 275] on span "Establishments" at bounding box center [628, 281] width 81 height 17
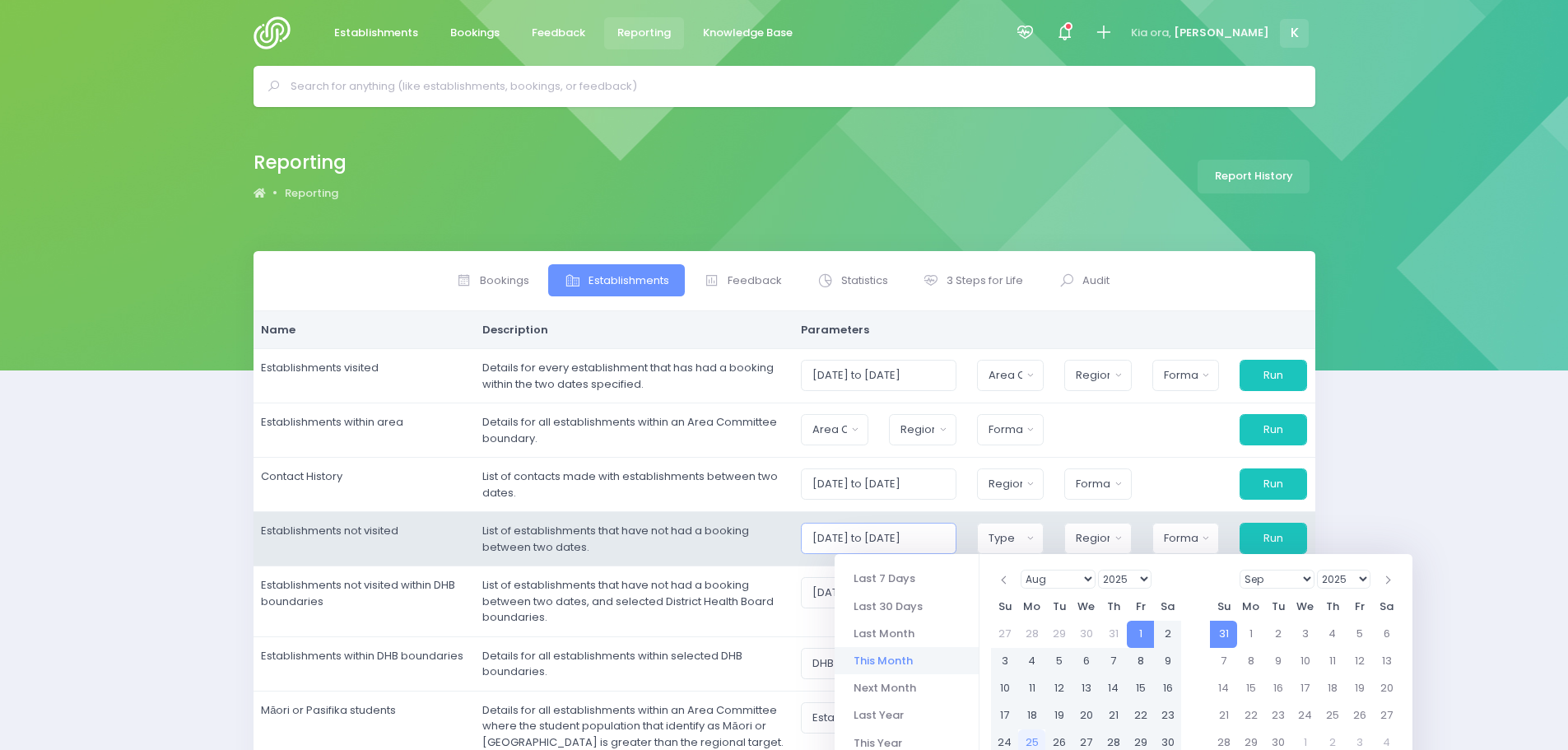
drag, startPoint x: 894, startPoint y: 538, endPoint x: 906, endPoint y: 534, distance: 12.6
click at [906, 534] on input "[DATE] to [DATE]" at bounding box center [878, 539] width 155 height 31
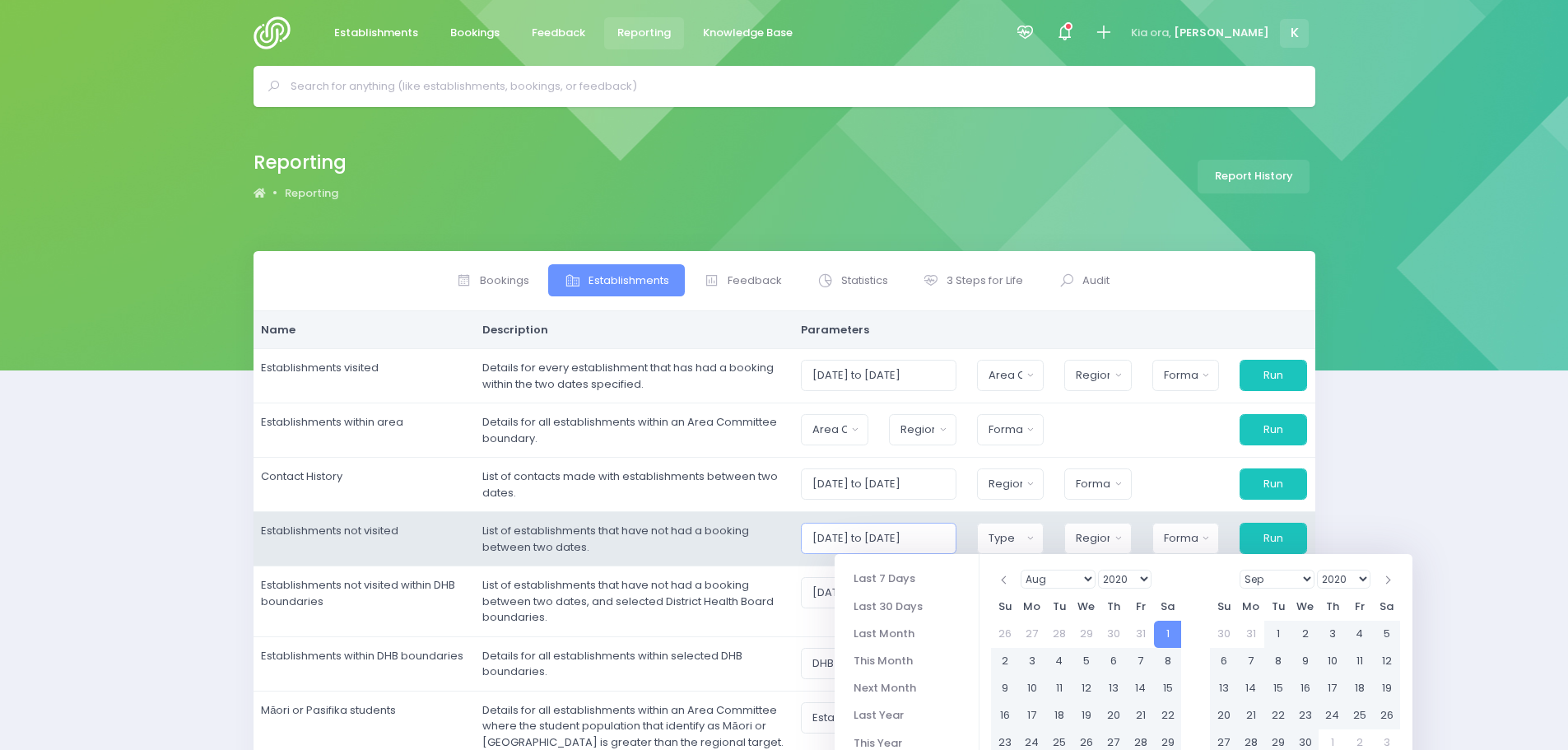
type input "[DATE] to [DATE]"
click at [688, 554] on td "List of establishments that have not had a booking between two dates." at bounding box center [634, 539] width 319 height 55
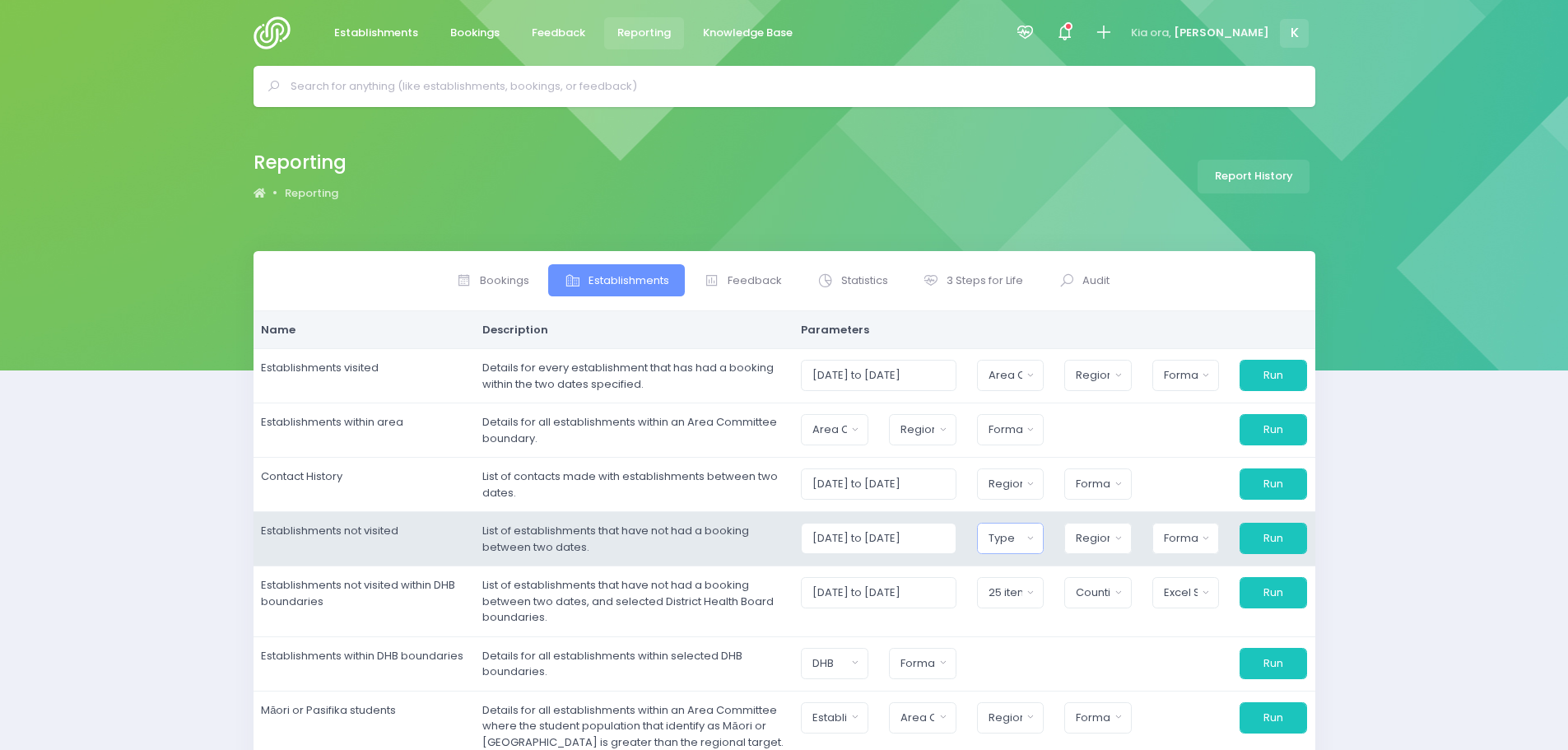
click at [1044, 551] on button "Type" at bounding box center [1011, 539] width 68 height 31
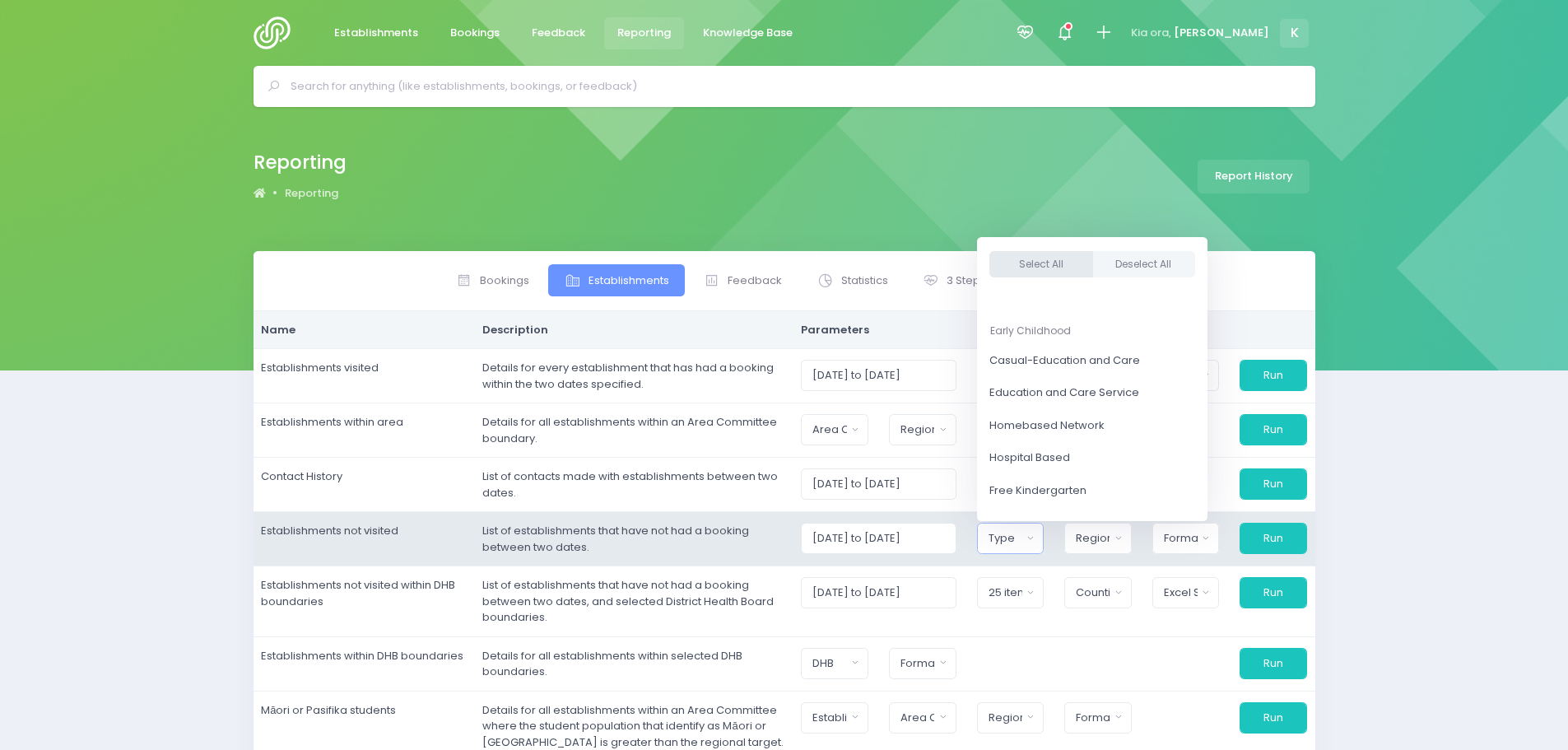
click at [1084, 264] on button "Select All" at bounding box center [1041, 264] width 103 height 27
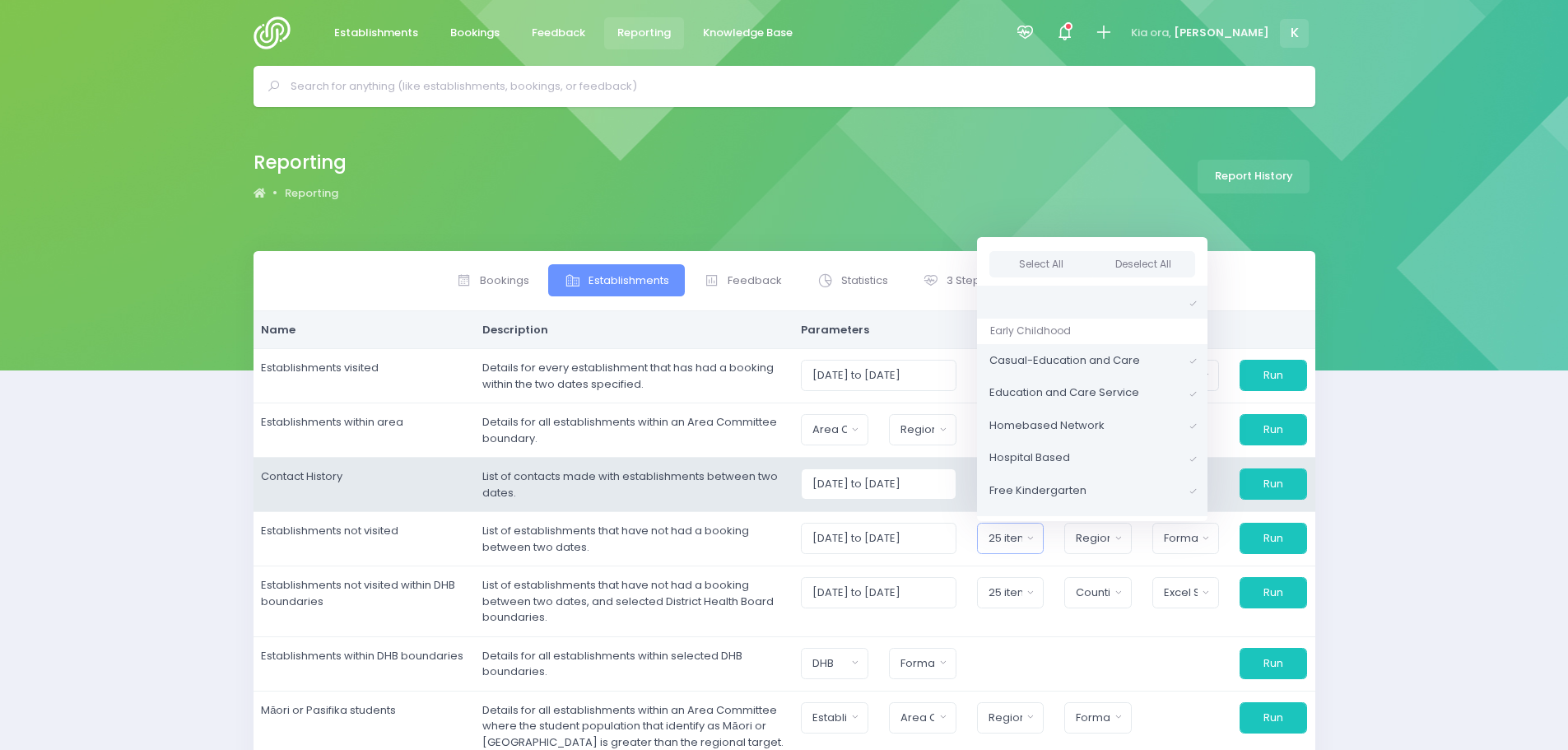
click at [359, 494] on td "Contact History" at bounding box center [364, 485] width 222 height 55
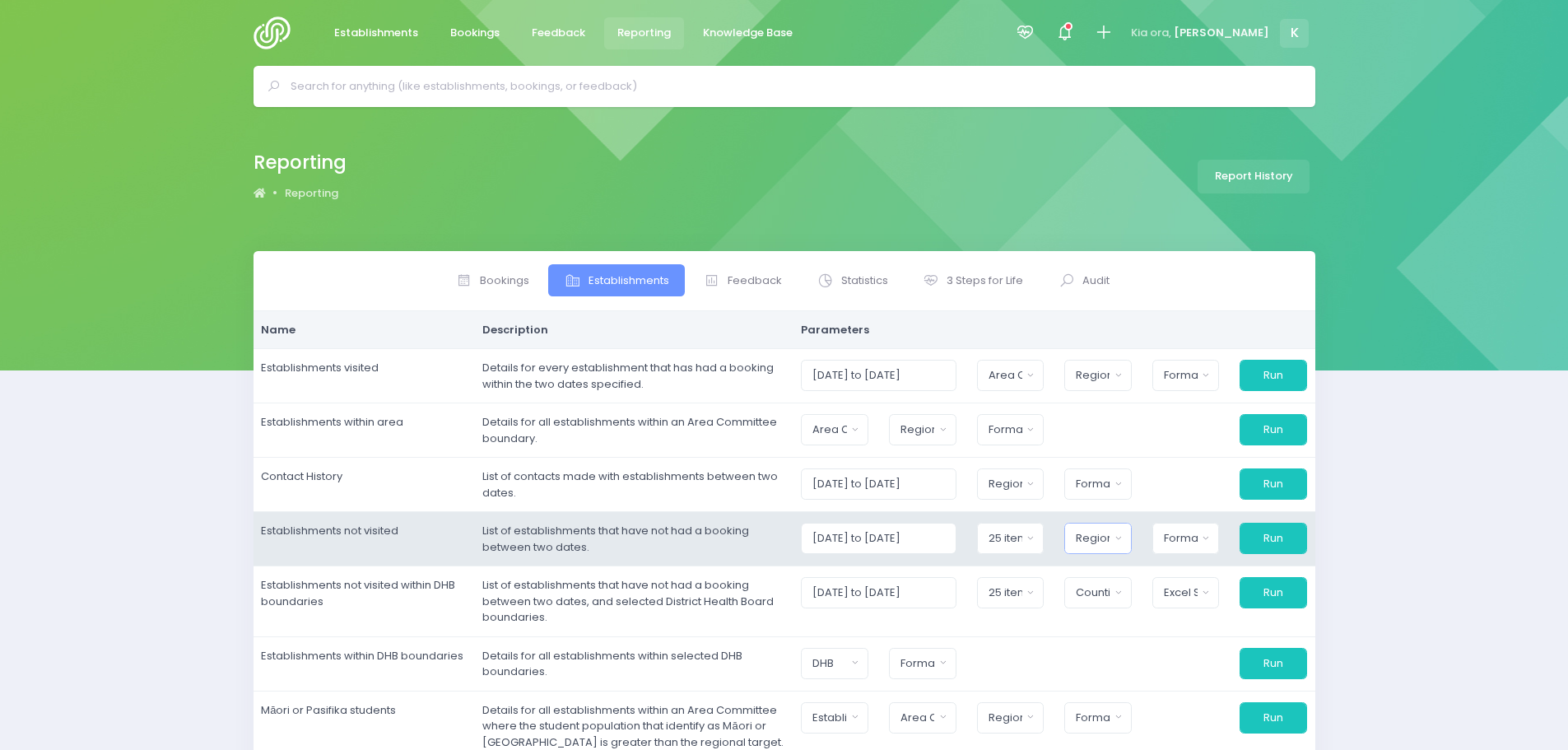
click at [1122, 544] on button "Region" at bounding box center [1098, 539] width 68 height 31
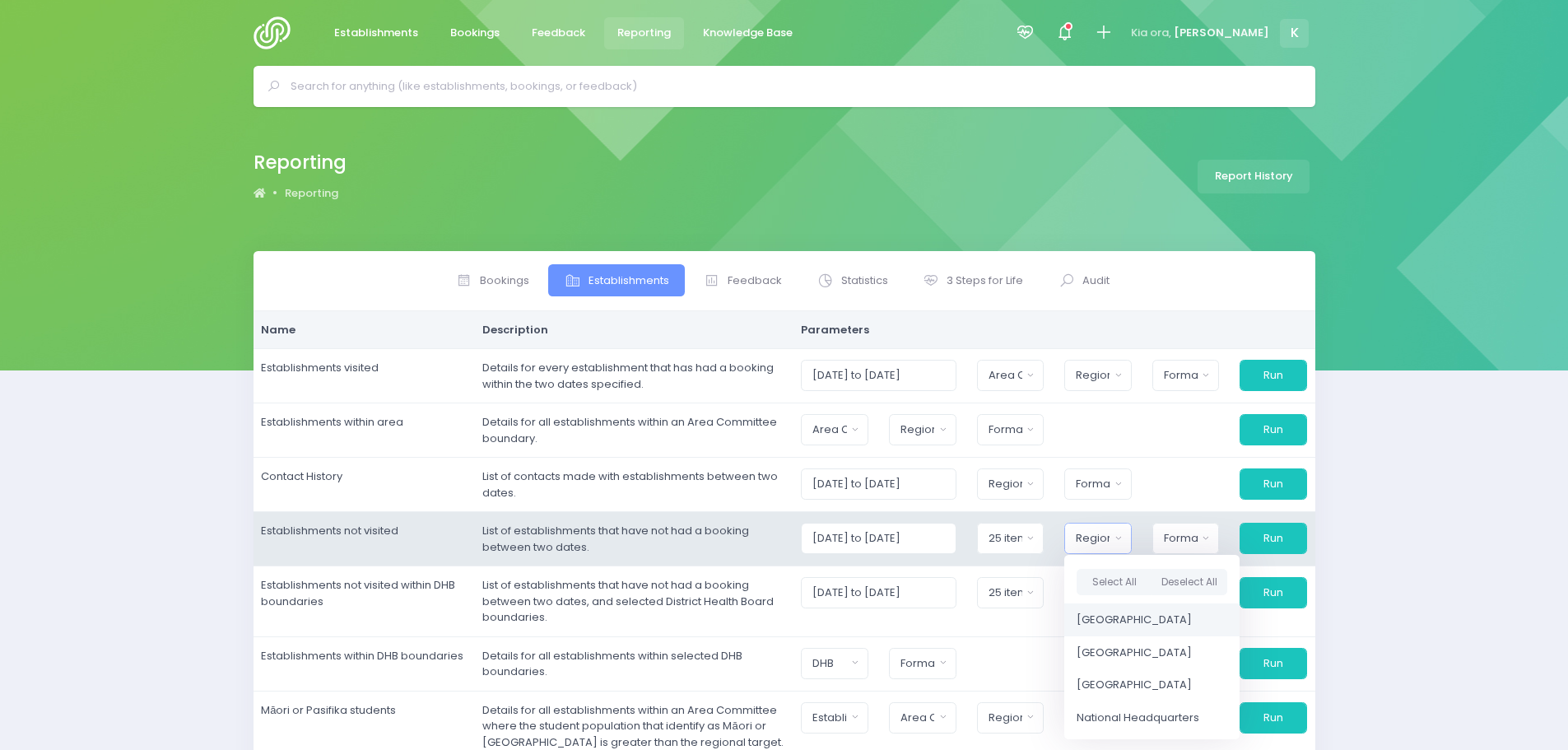
click at [1128, 621] on span "[GEOGRAPHIC_DATA]" at bounding box center [1134, 620] width 116 height 17
select select "Northern"
click at [1182, 541] on div "Format" at bounding box center [1181, 538] width 34 height 17
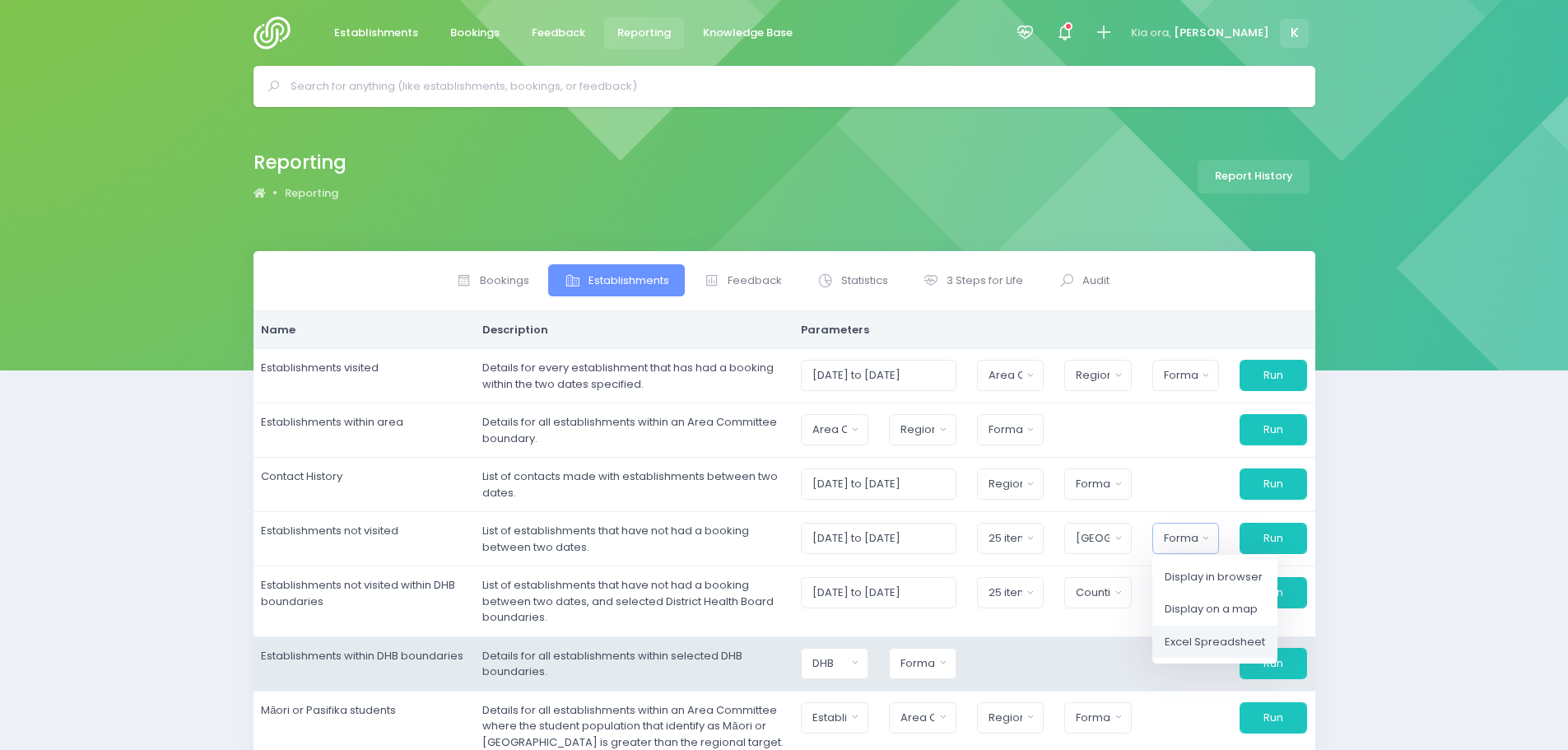
click at [1188, 638] on span "Excel Spreadsheet" at bounding box center [1215, 642] width 101 height 17
select select "excel"
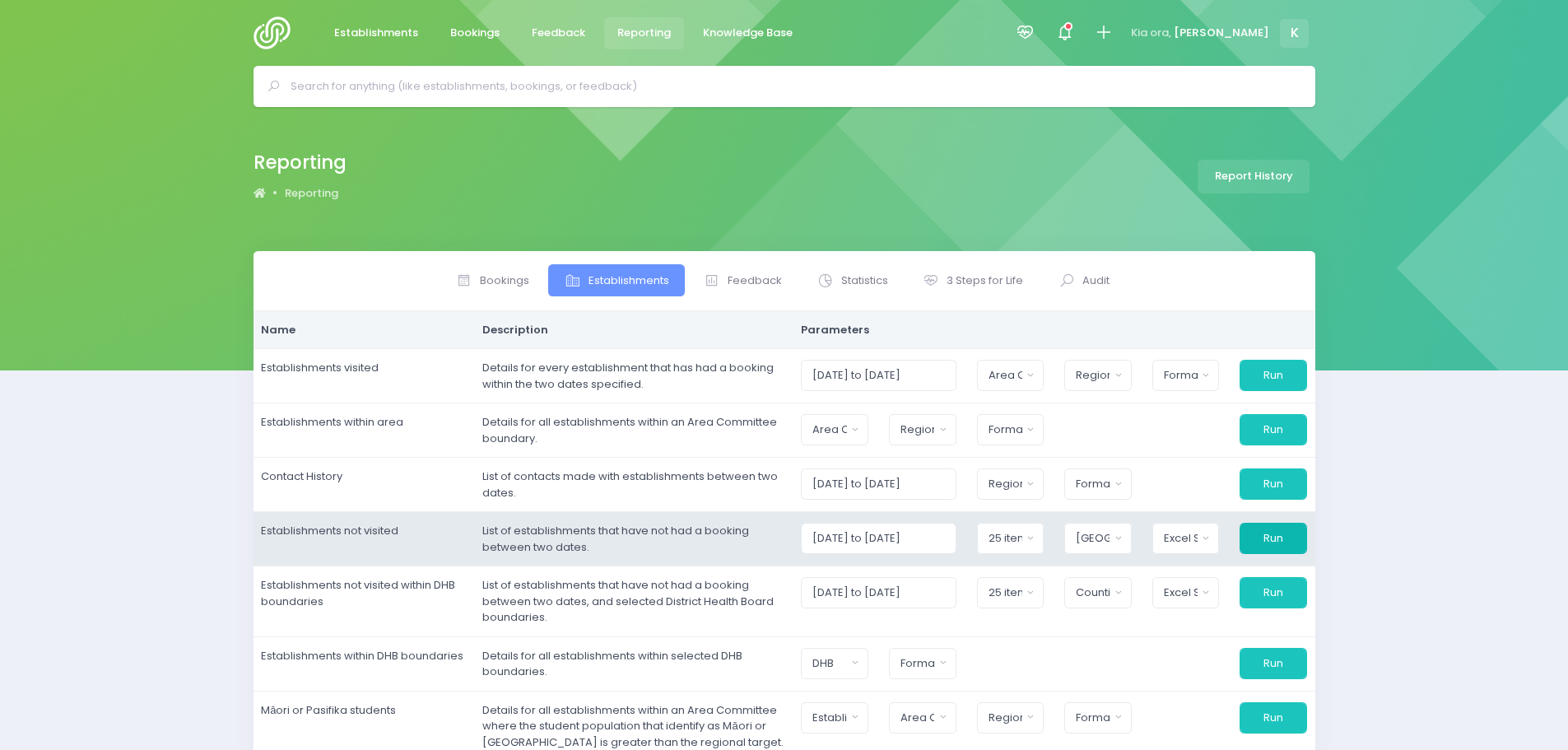
click at [1273, 539] on button "Run" at bounding box center [1274, 539] width 68 height 31
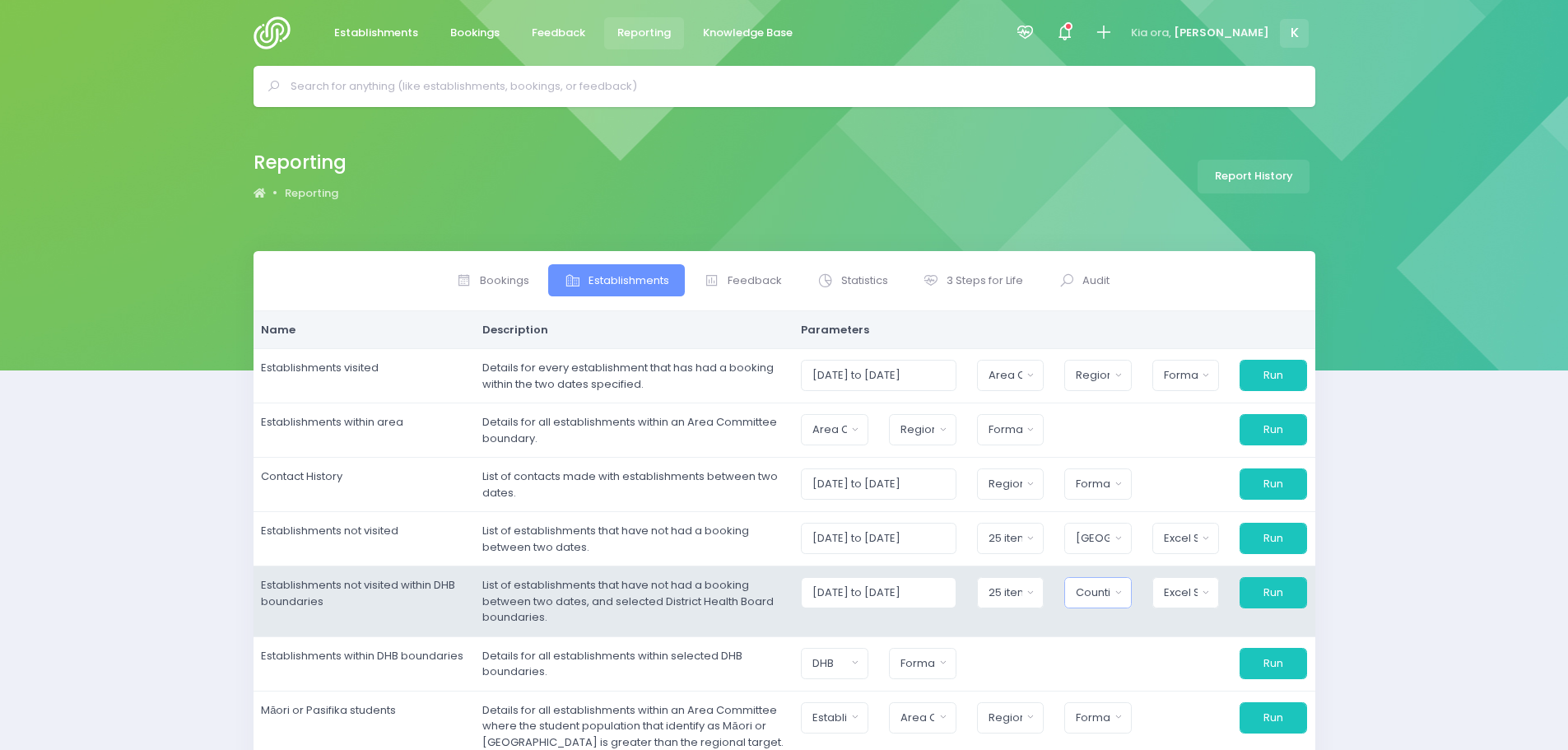
click at [1109, 597] on div "Counties [GEOGRAPHIC_DATA]" at bounding box center [1092, 593] width 34 height 17
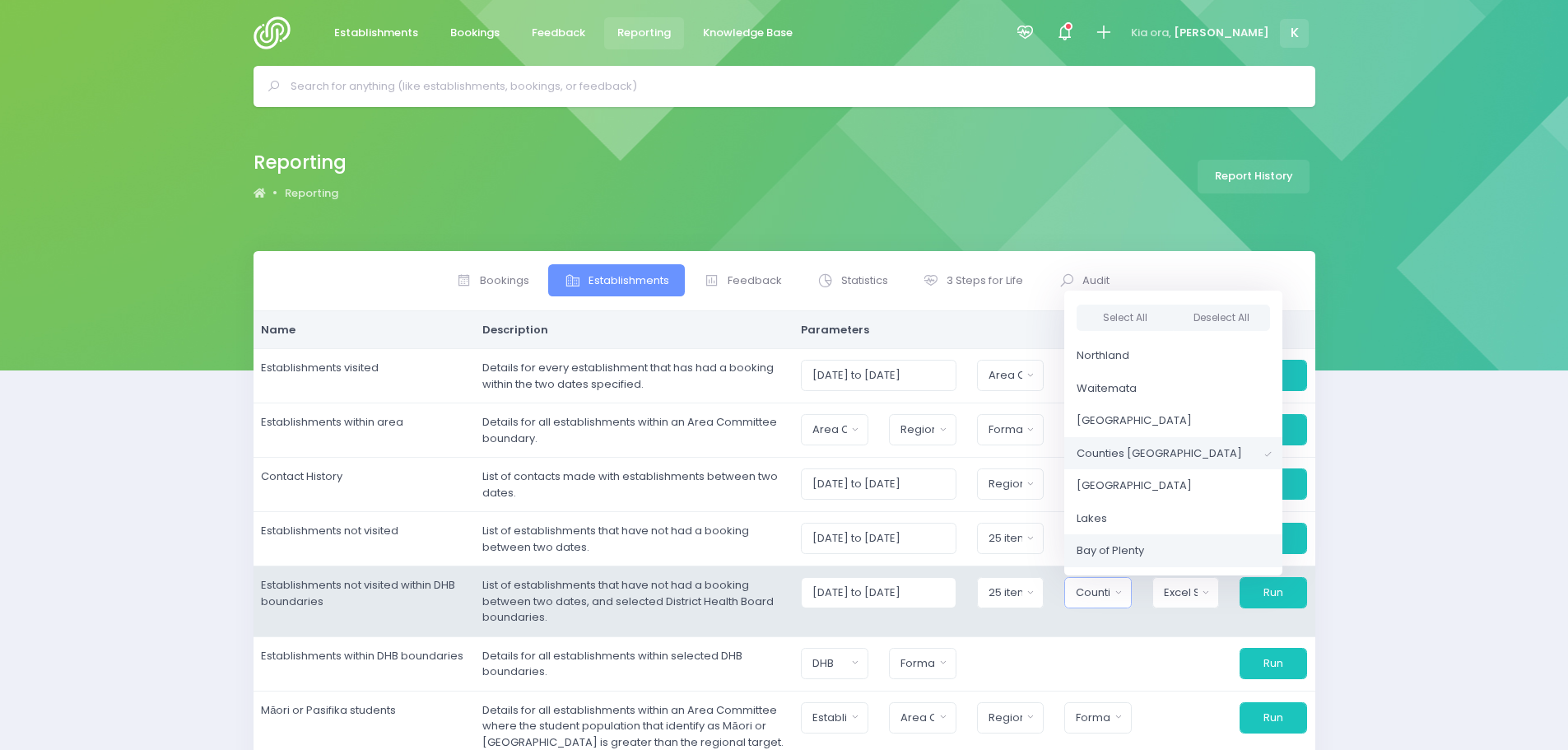
click at [1135, 550] on span "Bay of Plenty" at bounding box center [1110, 550] width 68 height 17
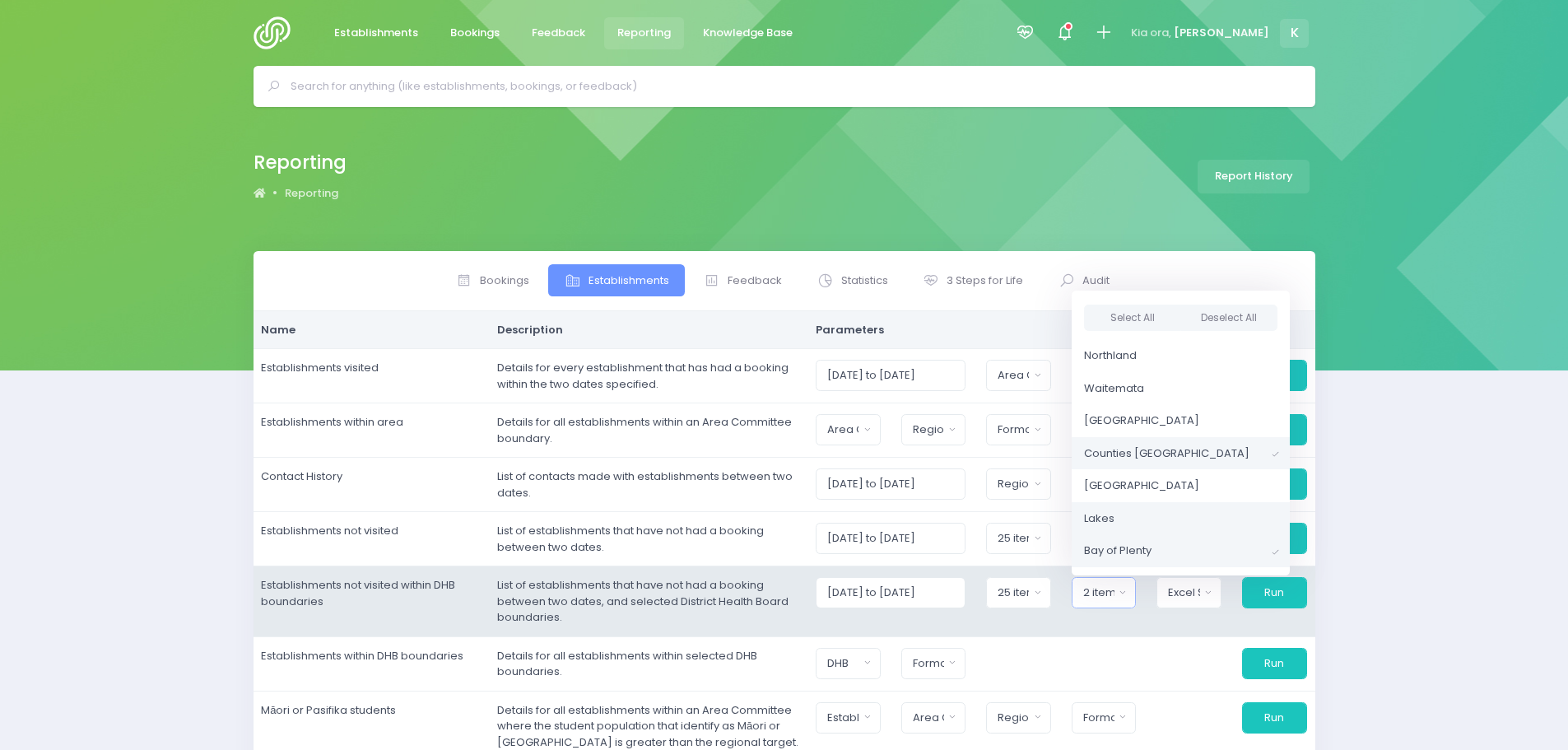
click at [1173, 515] on link "Lakes" at bounding box center [1181, 519] width 218 height 33
click at [1272, 453] on span at bounding box center [1275, 454] width 8 height 11
select select "Lakes"
click at [1276, 599] on button "Run" at bounding box center [1274, 593] width 65 height 31
